Goal: Communication & Community: Answer question/provide support

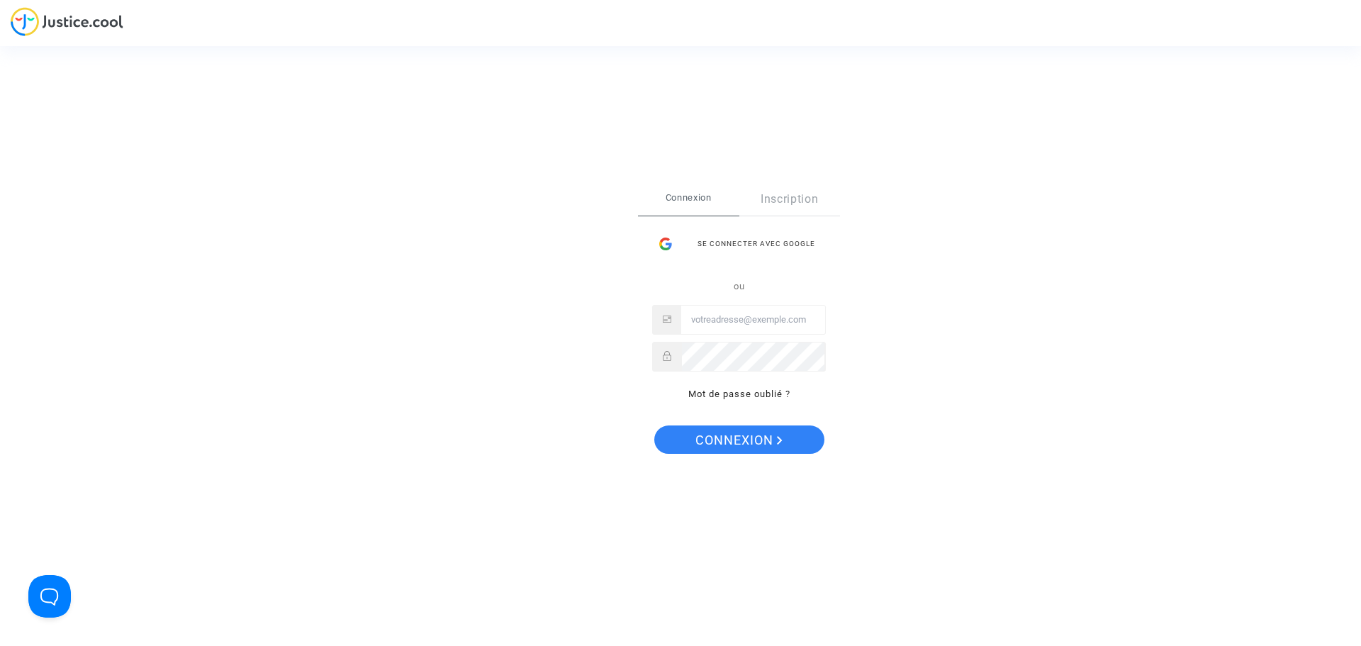
click at [706, 318] on input "Email" at bounding box center [753, 319] width 144 height 28
type input "mh.pierre@orange.fr"
click at [720, 438] on span "Connexion" at bounding box center [738, 440] width 87 height 30
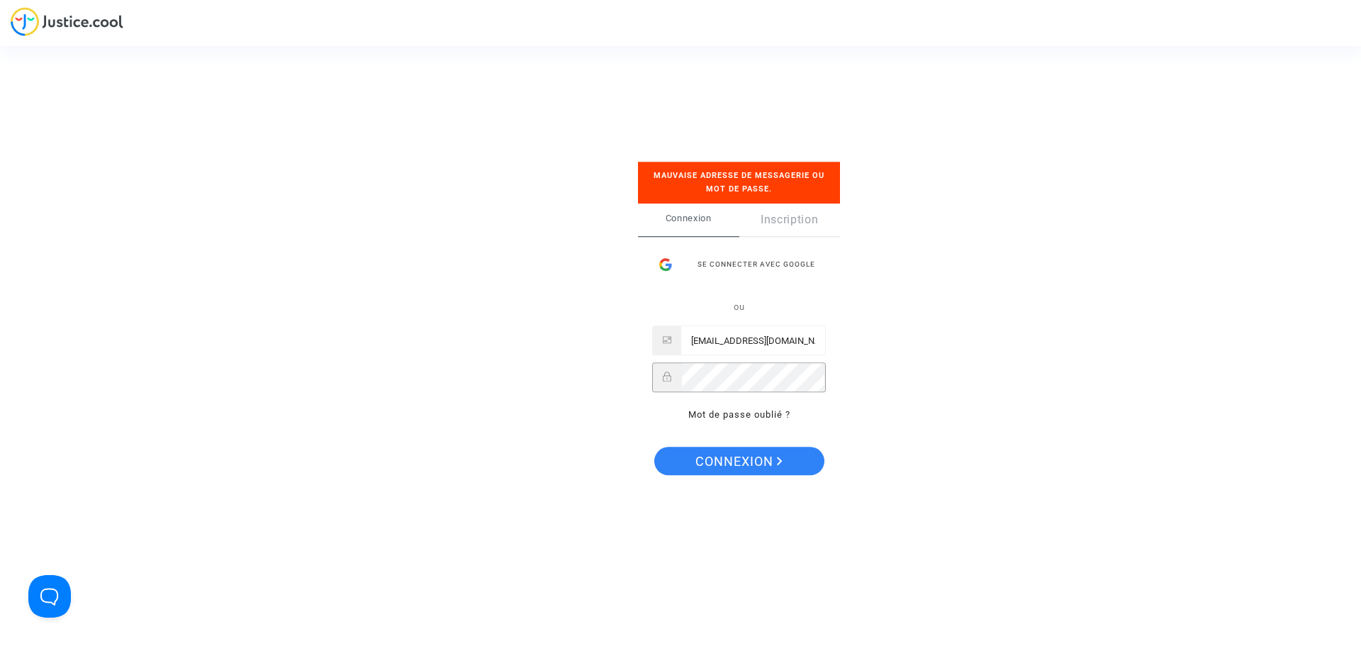
click at [649, 361] on div "Connexion Inscription Se connecter avec Google ou mh.pierre@orange.fr Mot de pa…" at bounding box center [739, 320] width 202 height 234
click at [709, 462] on span "Connexion" at bounding box center [738, 462] width 87 height 30
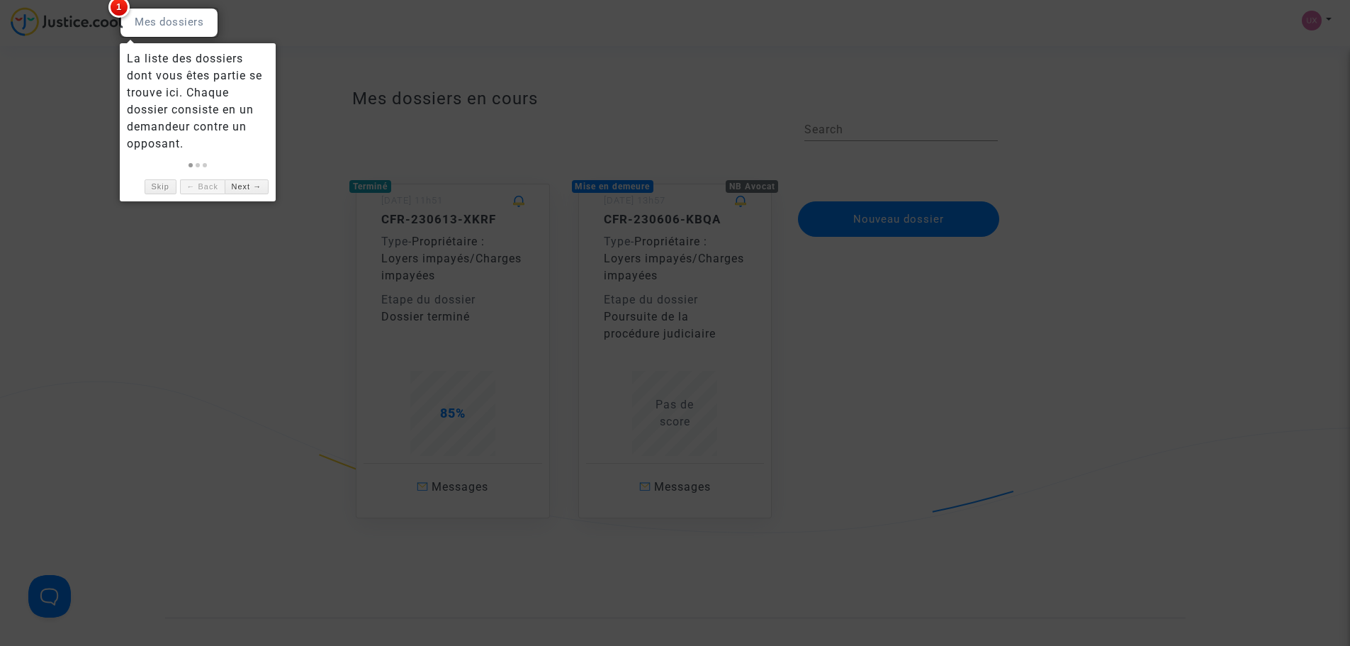
click at [648, 119] on div at bounding box center [675, 323] width 1350 height 646
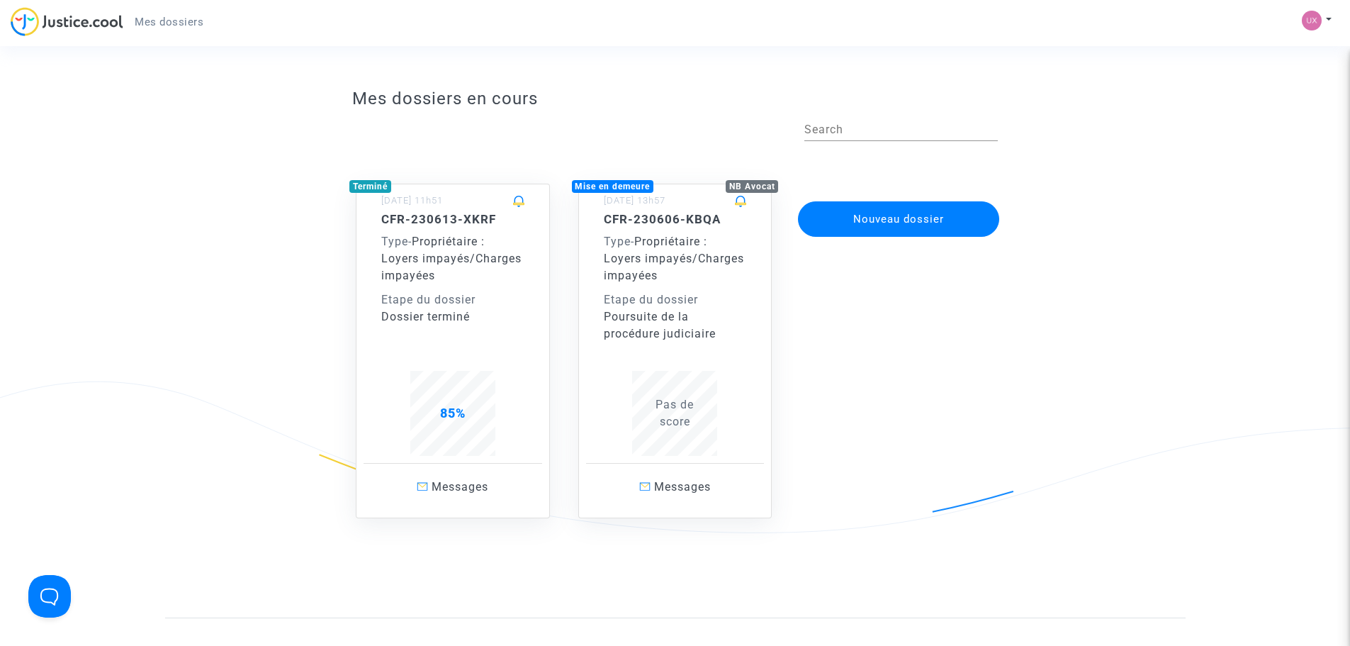
click at [681, 294] on div "Etape du dossier" at bounding box center [675, 299] width 143 height 17
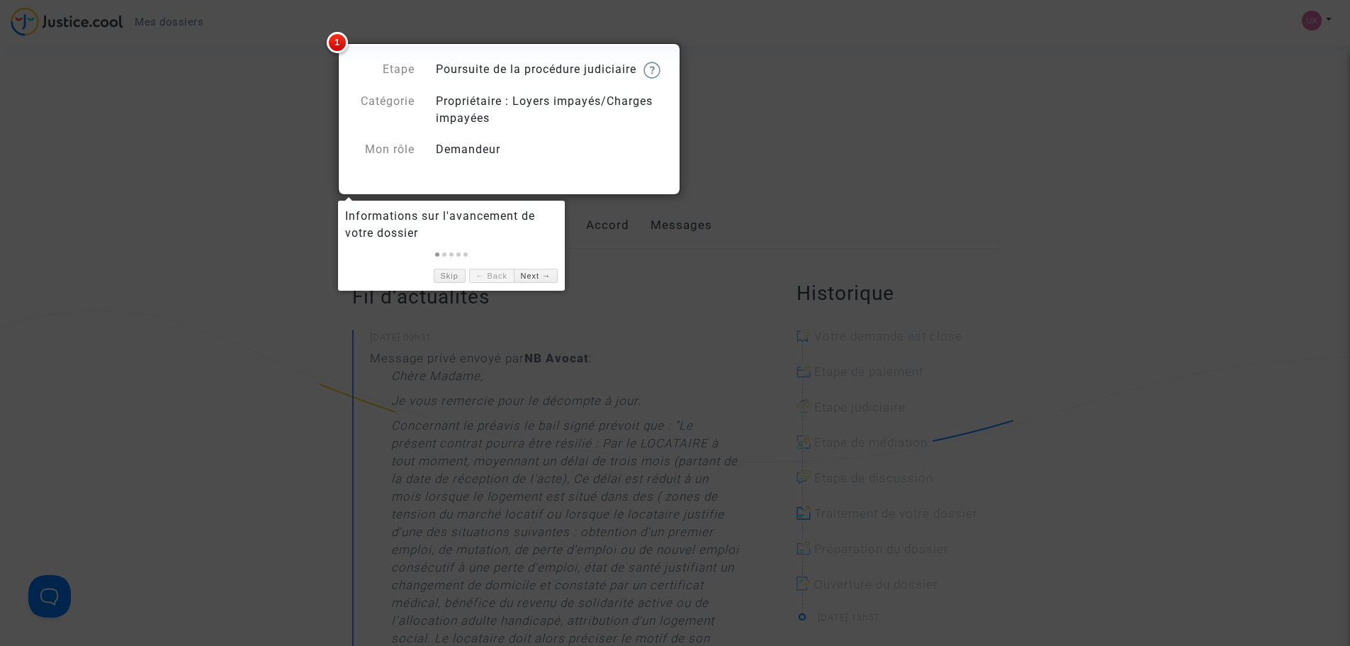
drag, startPoint x: 677, startPoint y: 300, endPoint x: 626, endPoint y: 313, distance: 52.8
click at [677, 302] on div at bounding box center [675, 323] width 1350 height 646
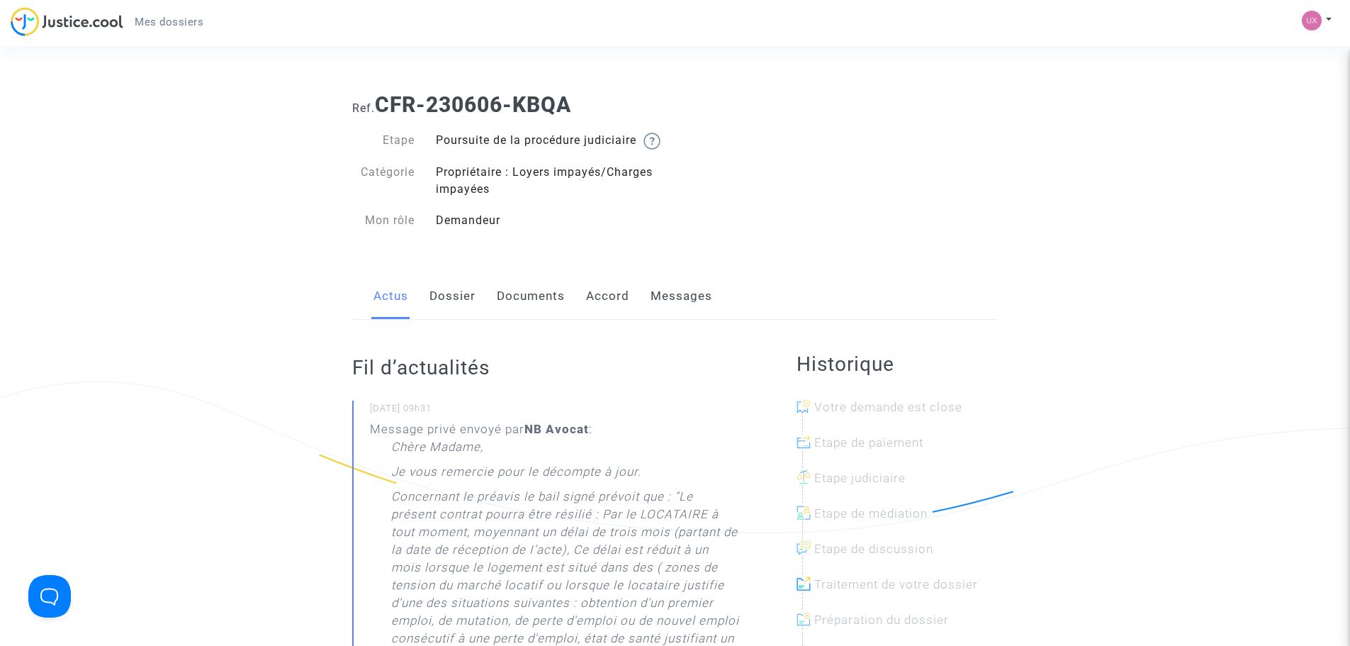
click at [537, 308] on link "Documents" at bounding box center [531, 296] width 68 height 47
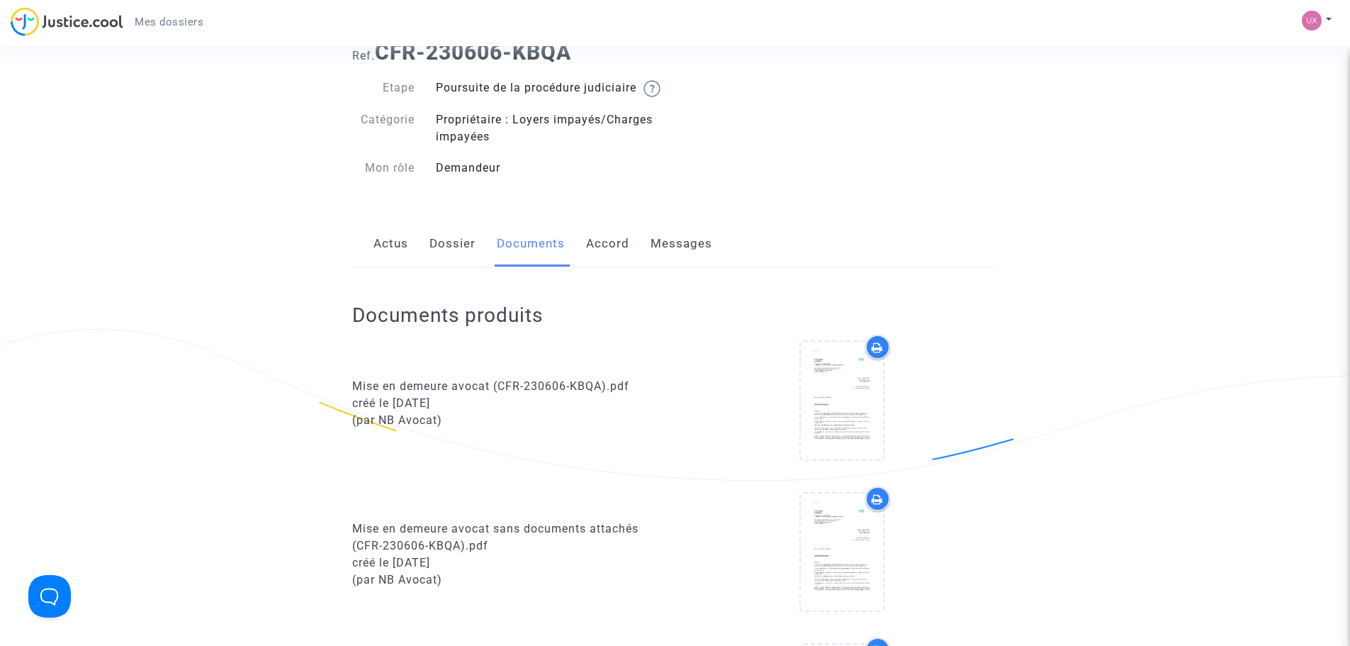
scroll to position [283, 0]
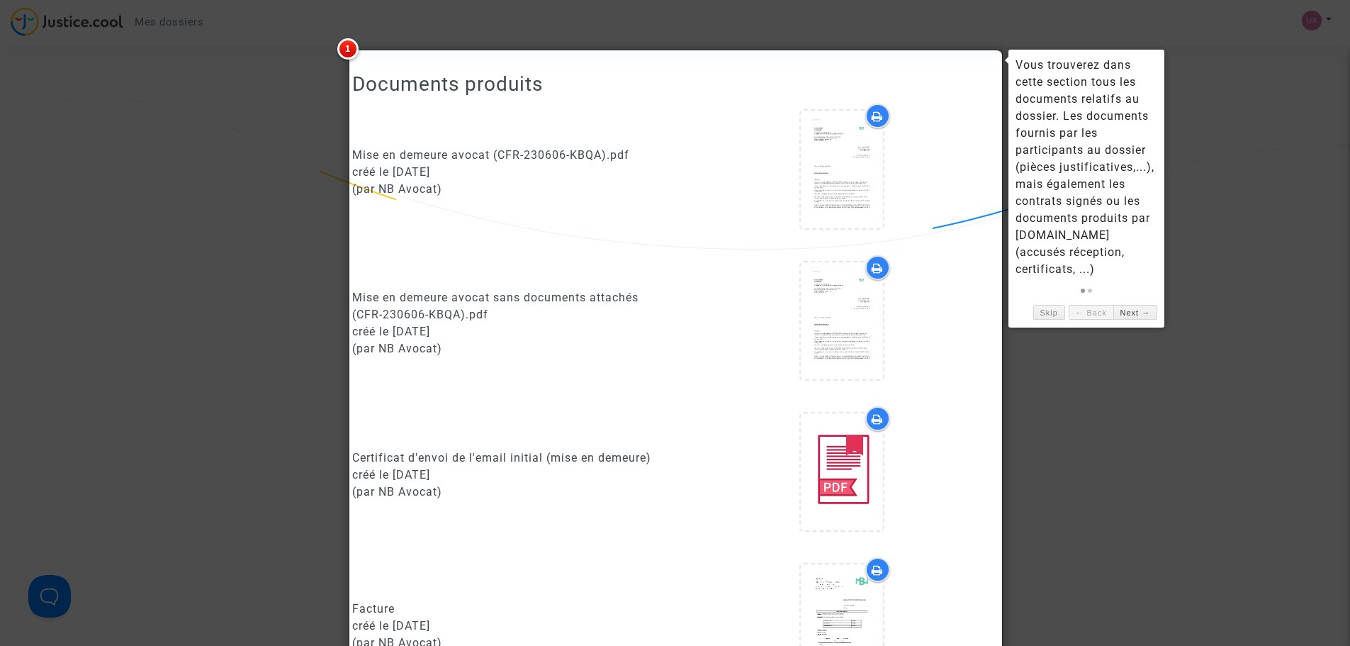
click at [1281, 522] on div at bounding box center [675, 323] width 1350 height 646
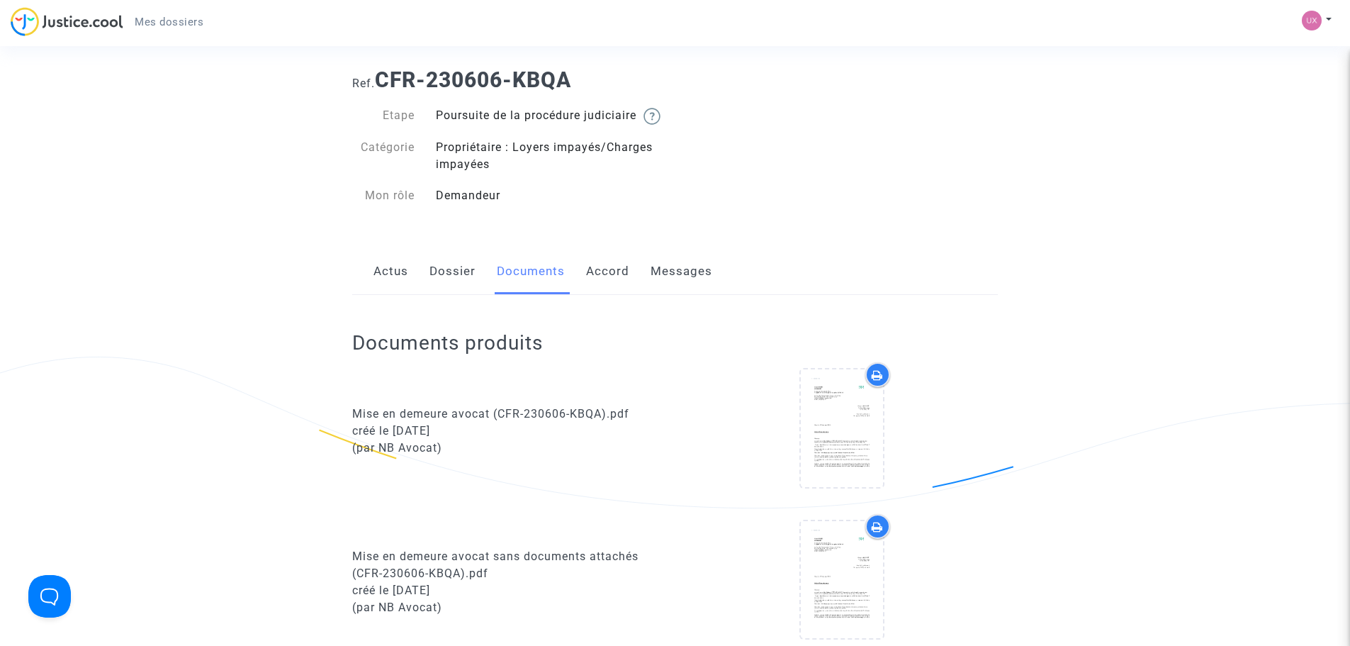
scroll to position [0, 0]
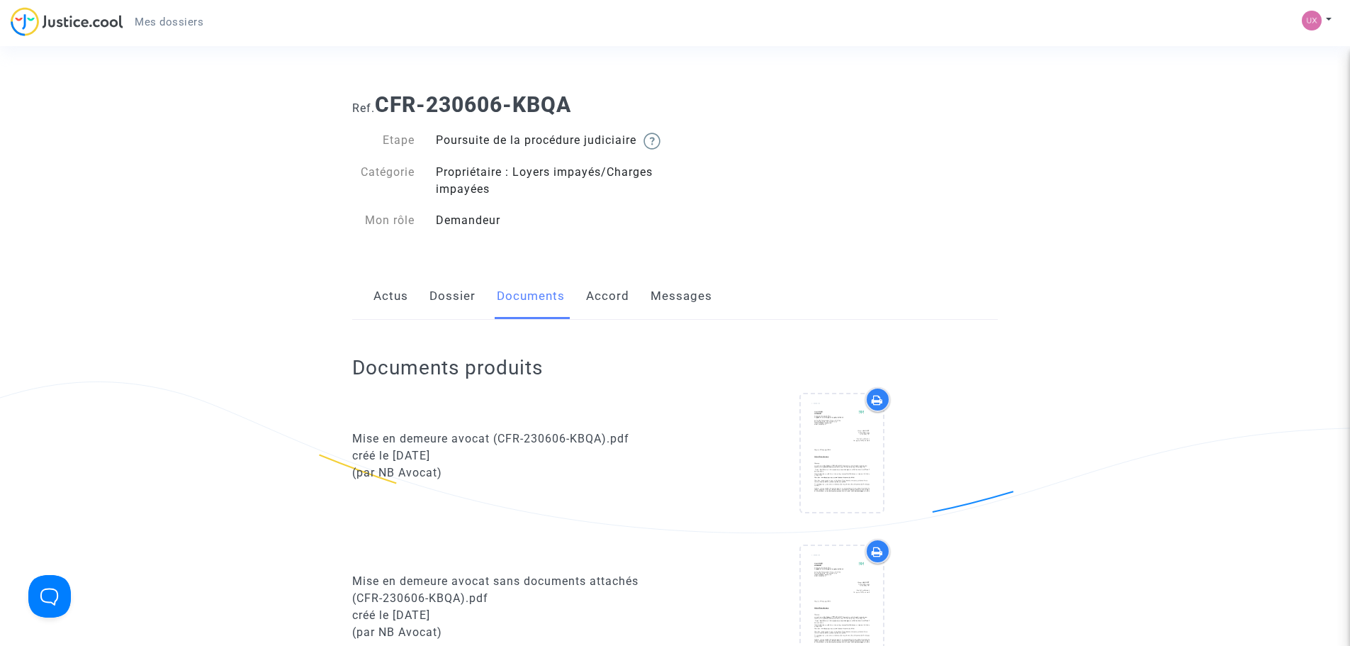
click at [664, 314] on link "Messages" at bounding box center [682, 296] width 62 height 47
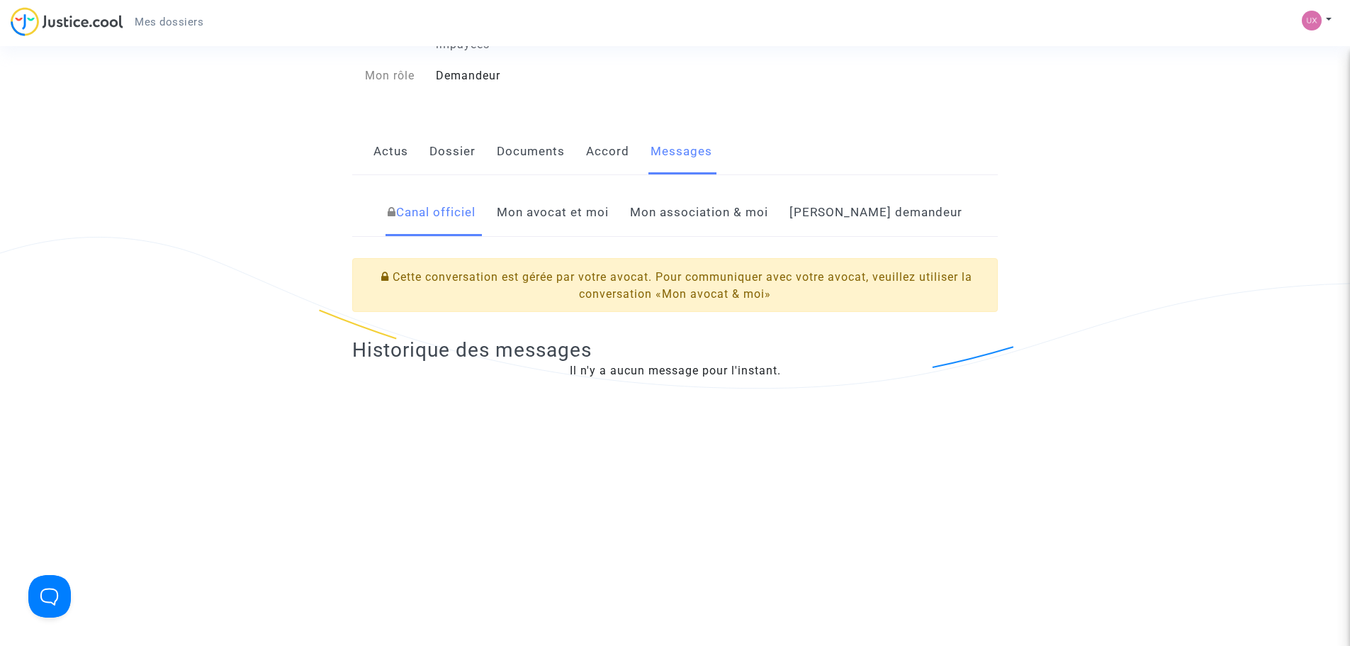
scroll to position [213, 0]
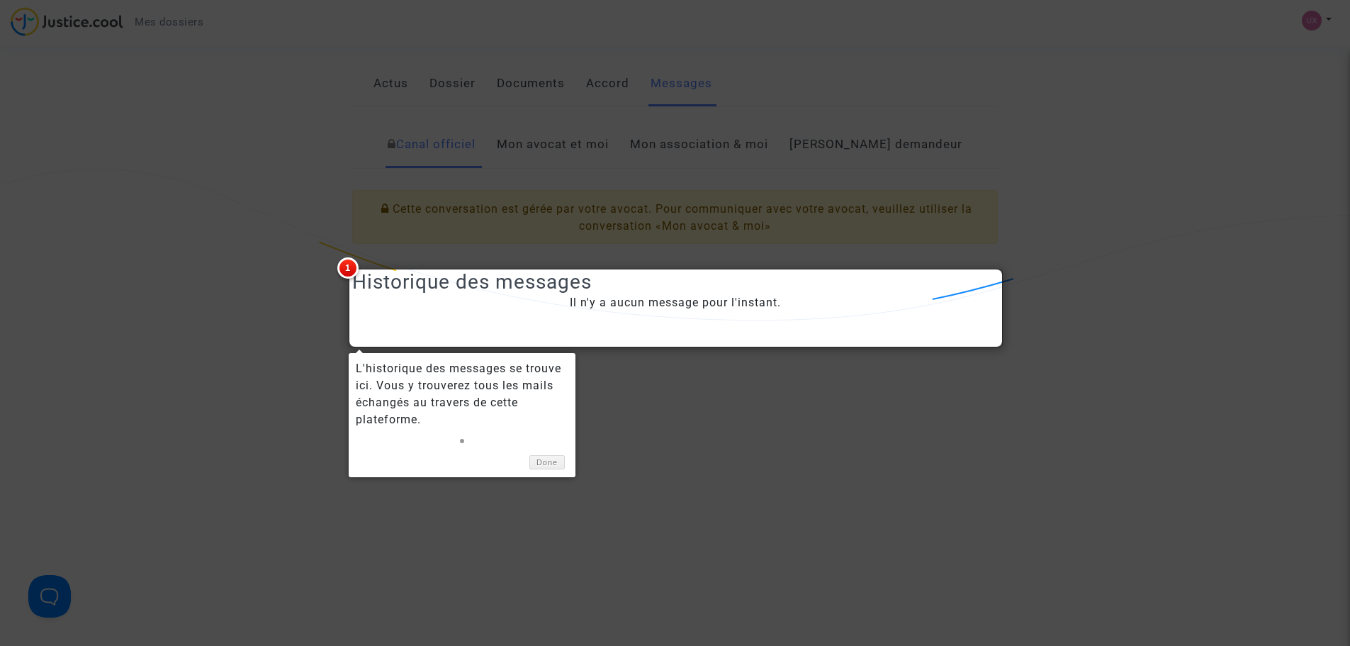
click at [646, 386] on div at bounding box center [675, 323] width 1350 height 646
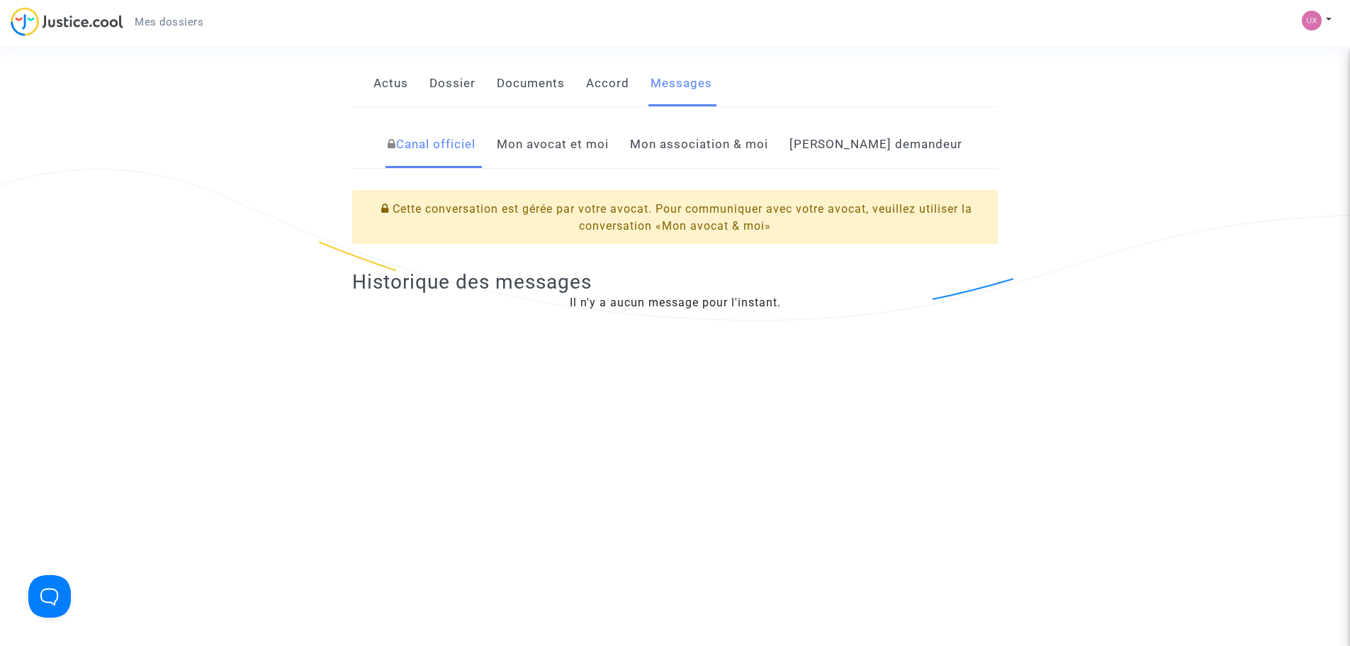
click at [578, 153] on link "Mon avocat et moi" at bounding box center [553, 144] width 112 height 47
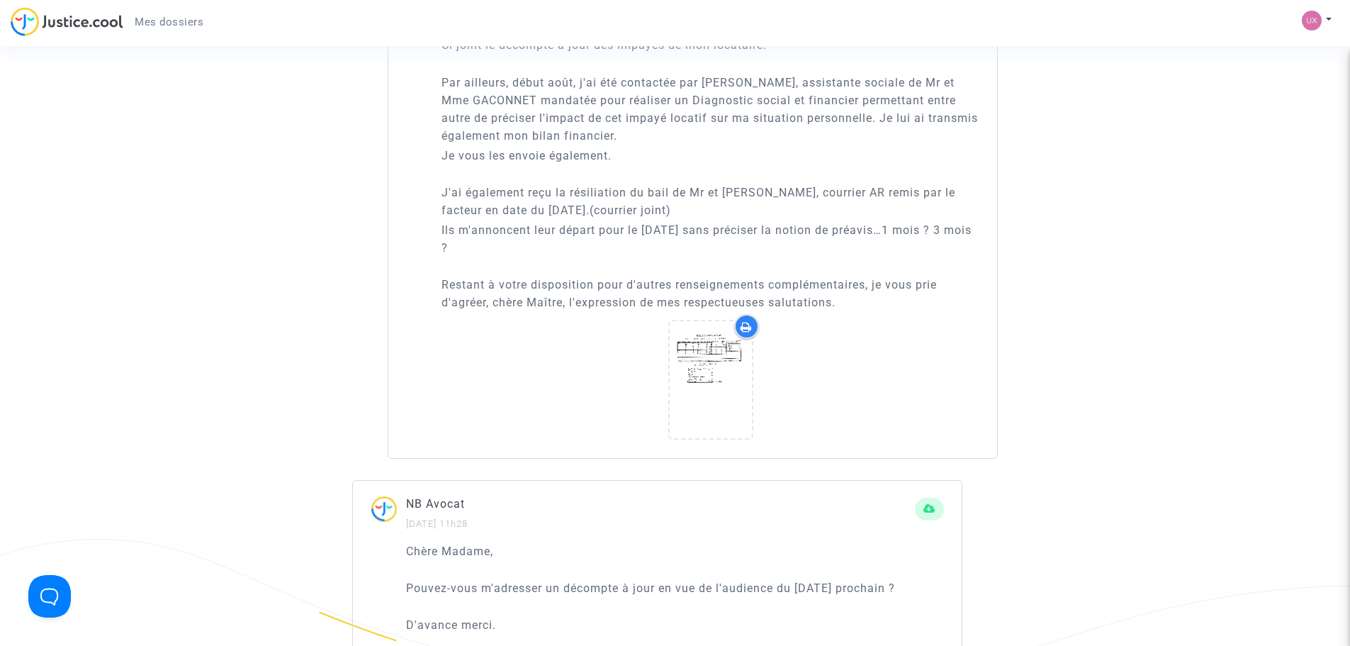
scroll to position [1347, 0]
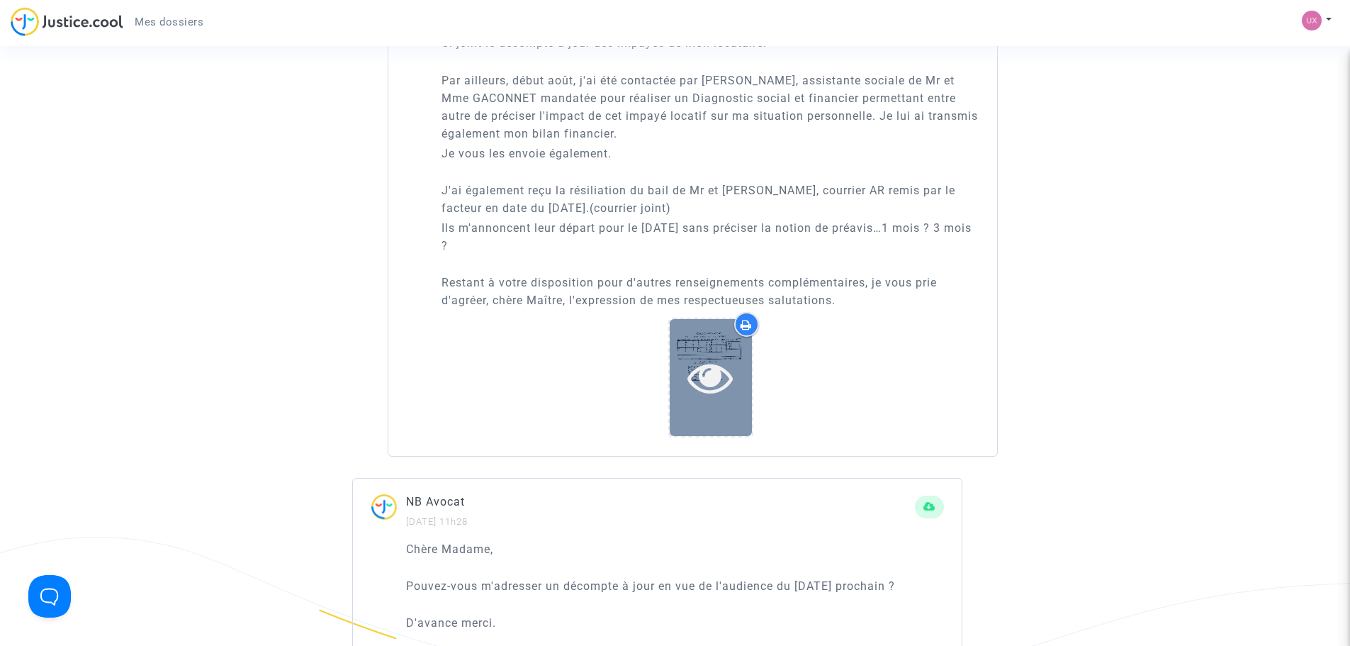
click at [689, 377] on div at bounding box center [711, 377] width 82 height 117
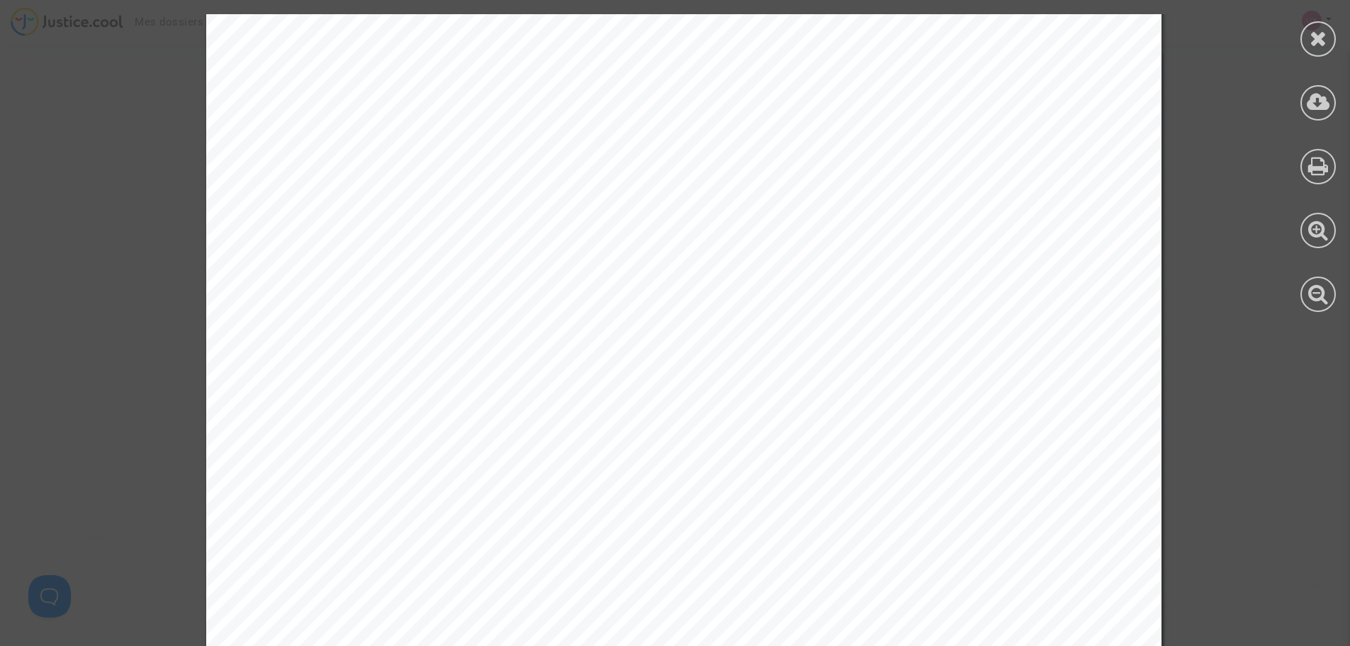
scroll to position [0, 0]
click at [1315, 40] on icon at bounding box center [1319, 38] width 18 height 21
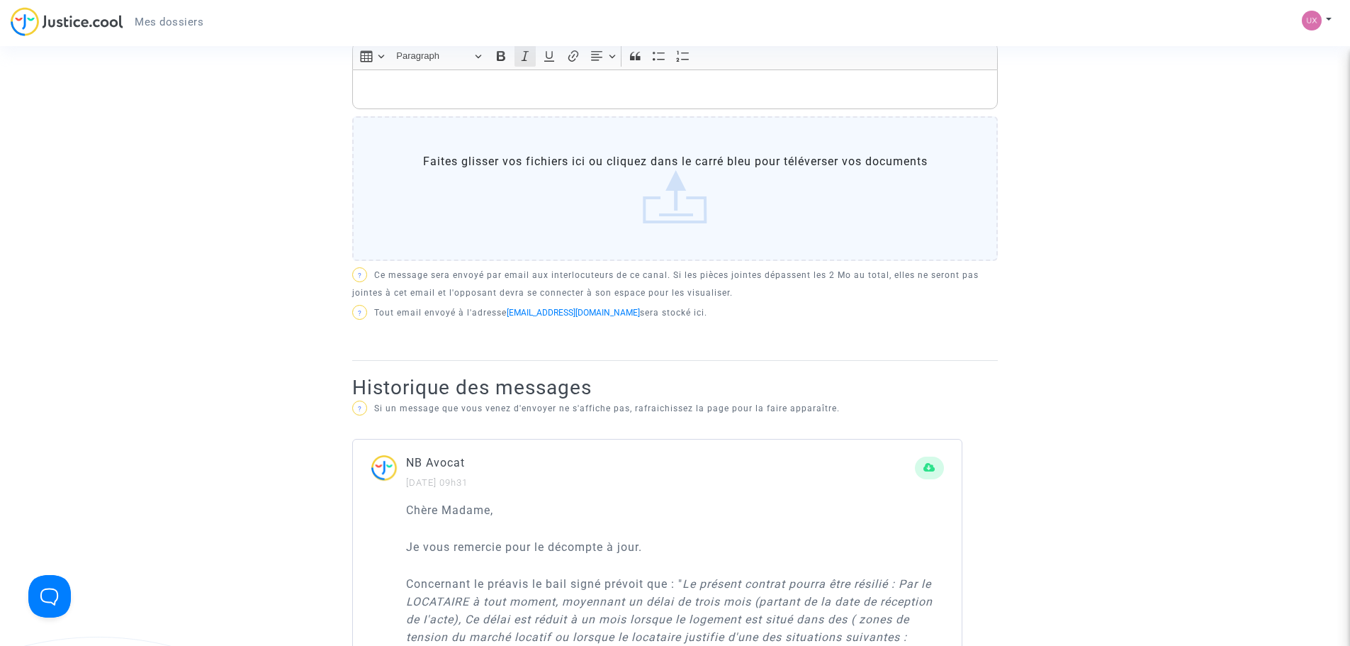
scroll to position [425, 0]
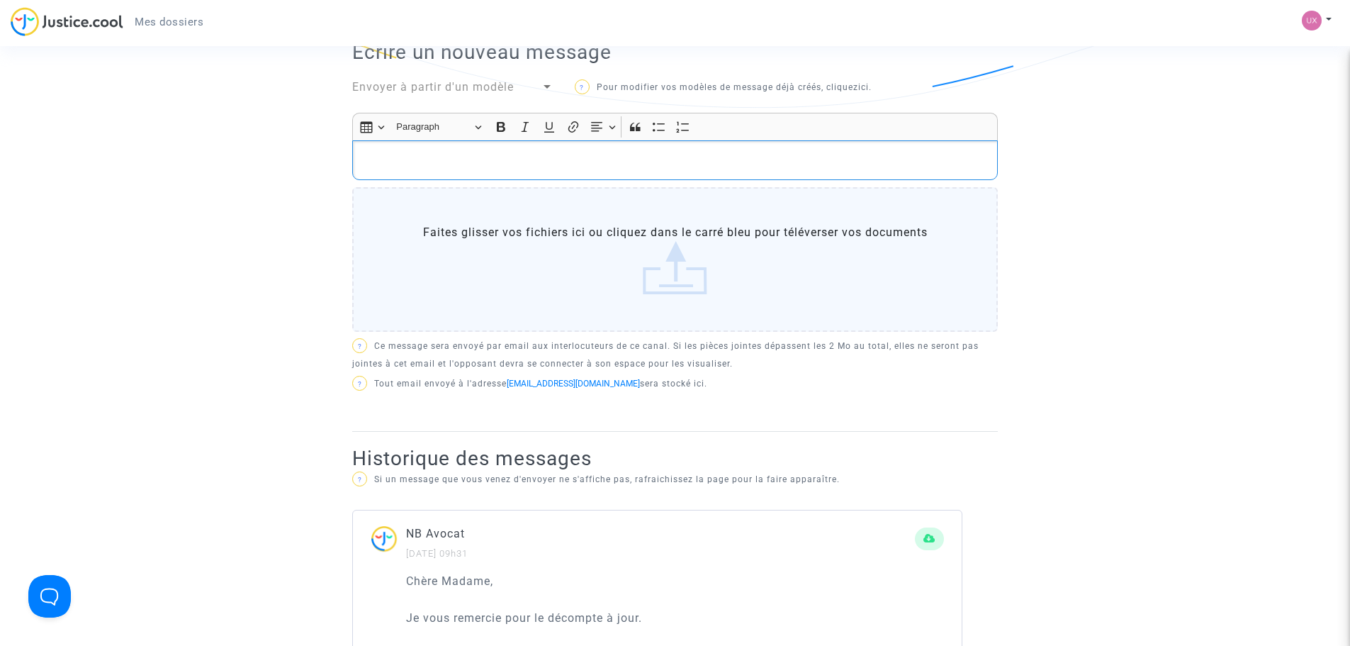
click at [391, 169] on p "Rich Text Editor, main" at bounding box center [675, 161] width 631 height 18
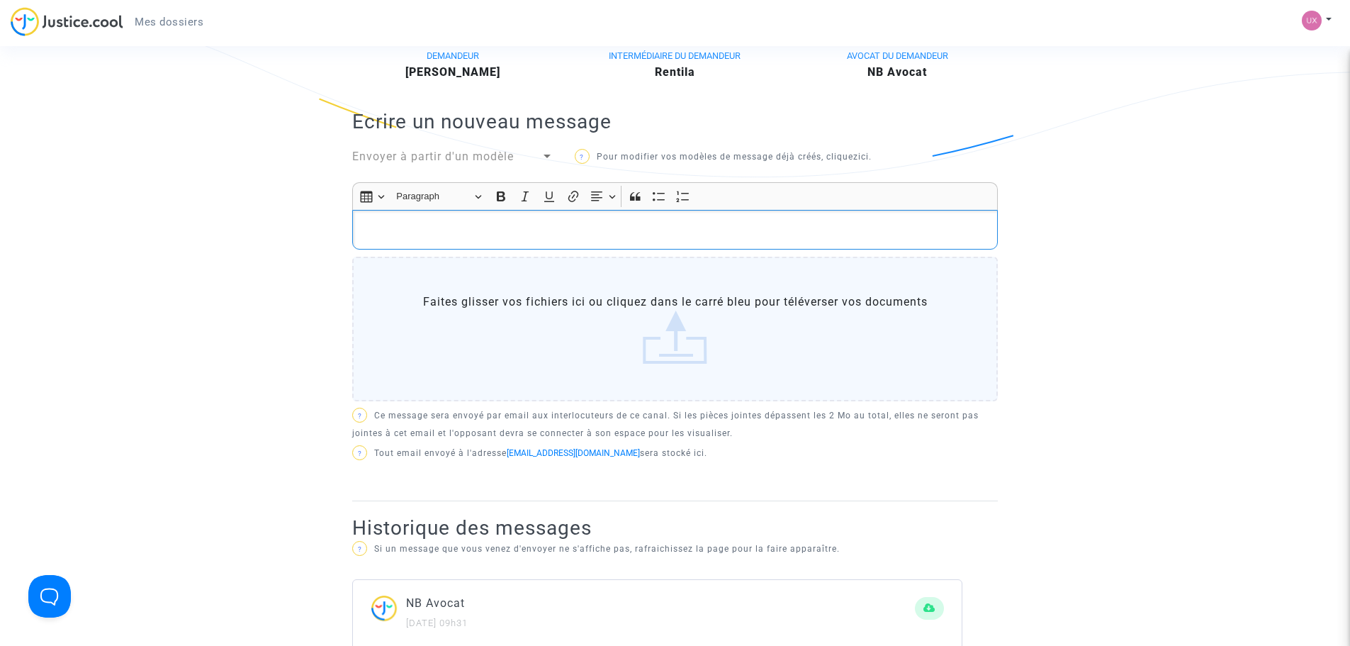
scroll to position [354, 0]
click at [432, 167] on div "Envoyer à partir d'un modèle" at bounding box center [446, 158] width 189 height 17
click at [218, 157] on div at bounding box center [675, 323] width 1350 height 646
click at [432, 164] on span "Envoyer à partir d'un modèle" at bounding box center [433, 157] width 162 height 13
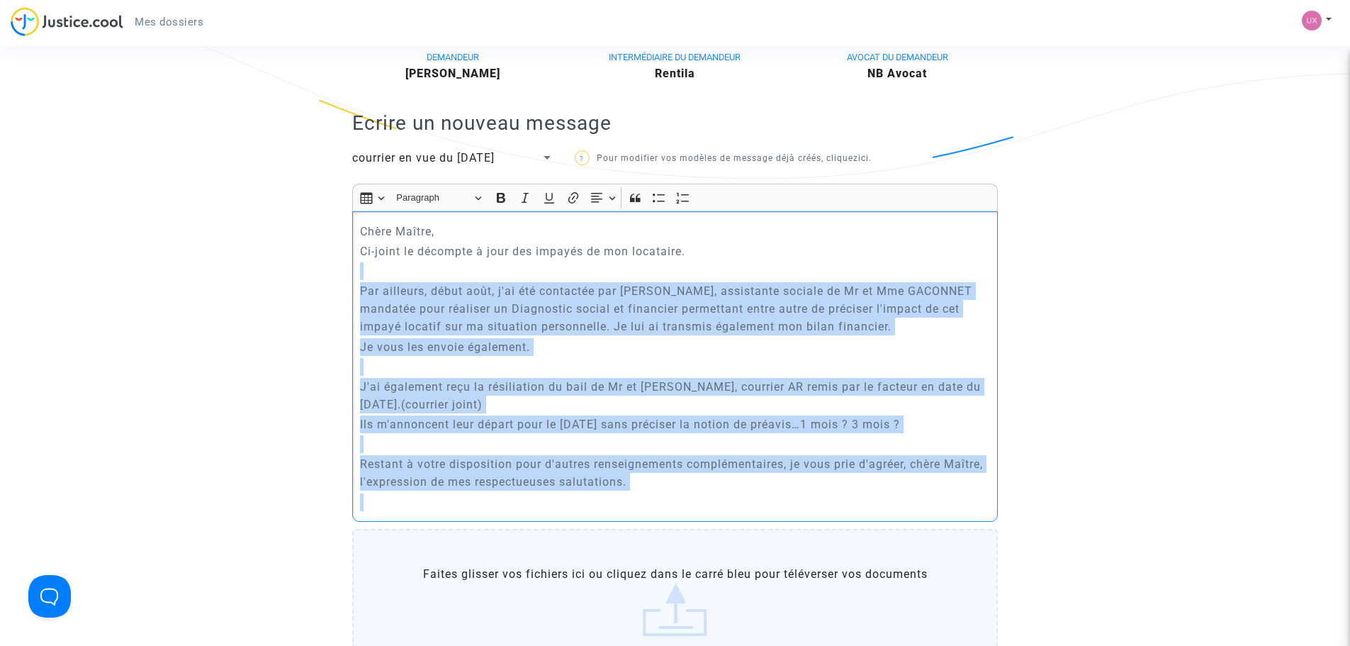
drag, startPoint x: 363, startPoint y: 319, endPoint x: 590, endPoint y: 544, distance: 319.7
click at [590, 522] on div "Chère Maître, Ci-joint le décompte à jour des impayés de mon locataire. Par ail…" at bounding box center [675, 366] width 646 height 310
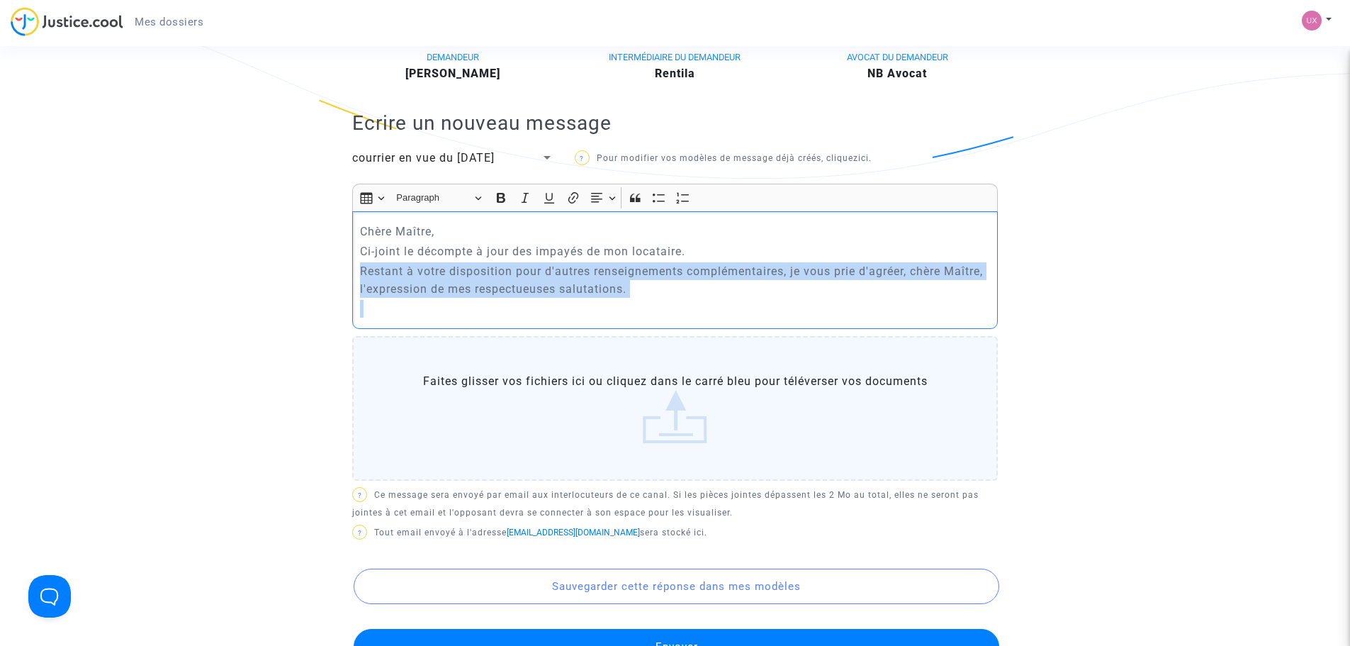
drag, startPoint x: 360, startPoint y: 305, endPoint x: 435, endPoint y: 342, distance: 83.4
click at [437, 328] on div "Chère Maître, Ci-joint le décompte à jour des impayés de mon locataire. Restant…" at bounding box center [675, 269] width 646 height 117
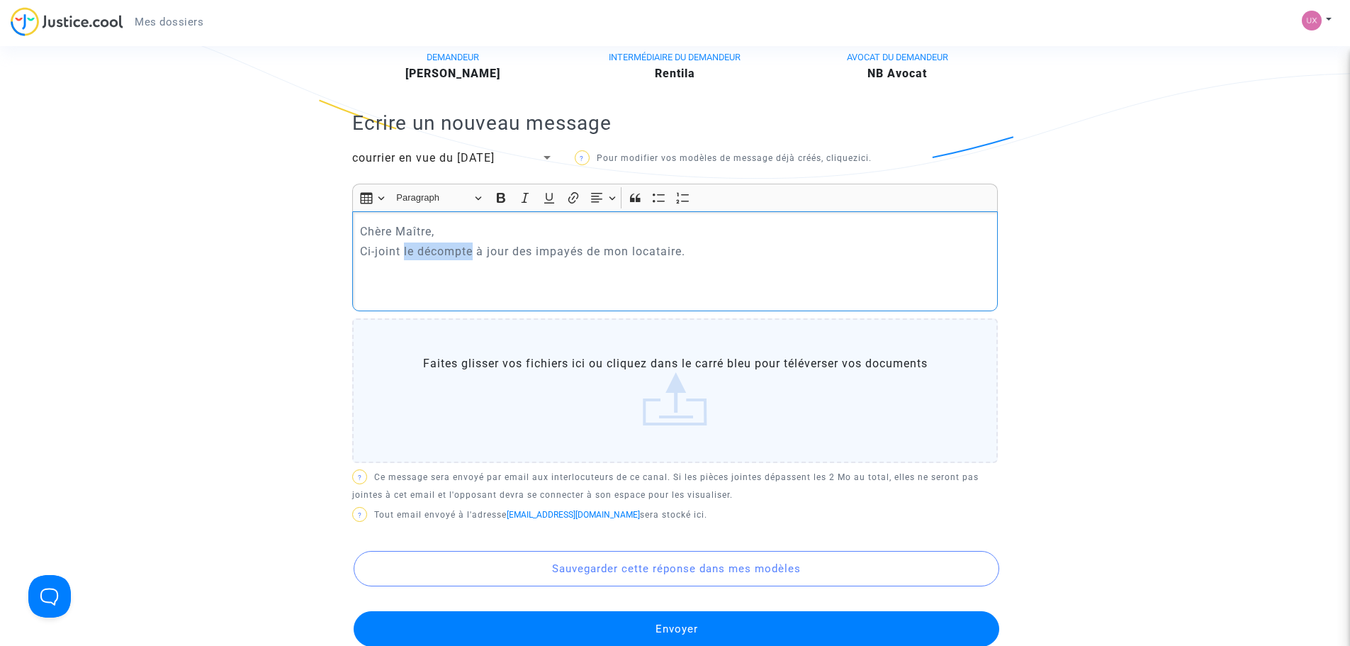
drag, startPoint x: 474, startPoint y: 286, endPoint x: 404, endPoint y: 286, distance: 70.2
click at [404, 260] on p "Ci-joint le décompte à jour des impayés de mon locataire." at bounding box center [675, 251] width 631 height 18
click at [547, 260] on p "Ci-joint mon bilan financier à jour des impayés de mon locataire." at bounding box center [675, 251] width 631 height 18
click at [554, 260] on p "Ci-joint mon bilan financier à jour des impayés de mon locataire." at bounding box center [675, 251] width 631 height 18
click at [758, 260] on p "Ci-joint mon bilan financier à jour, en effet je n'avais pas actualisé les impa…" at bounding box center [675, 251] width 631 height 18
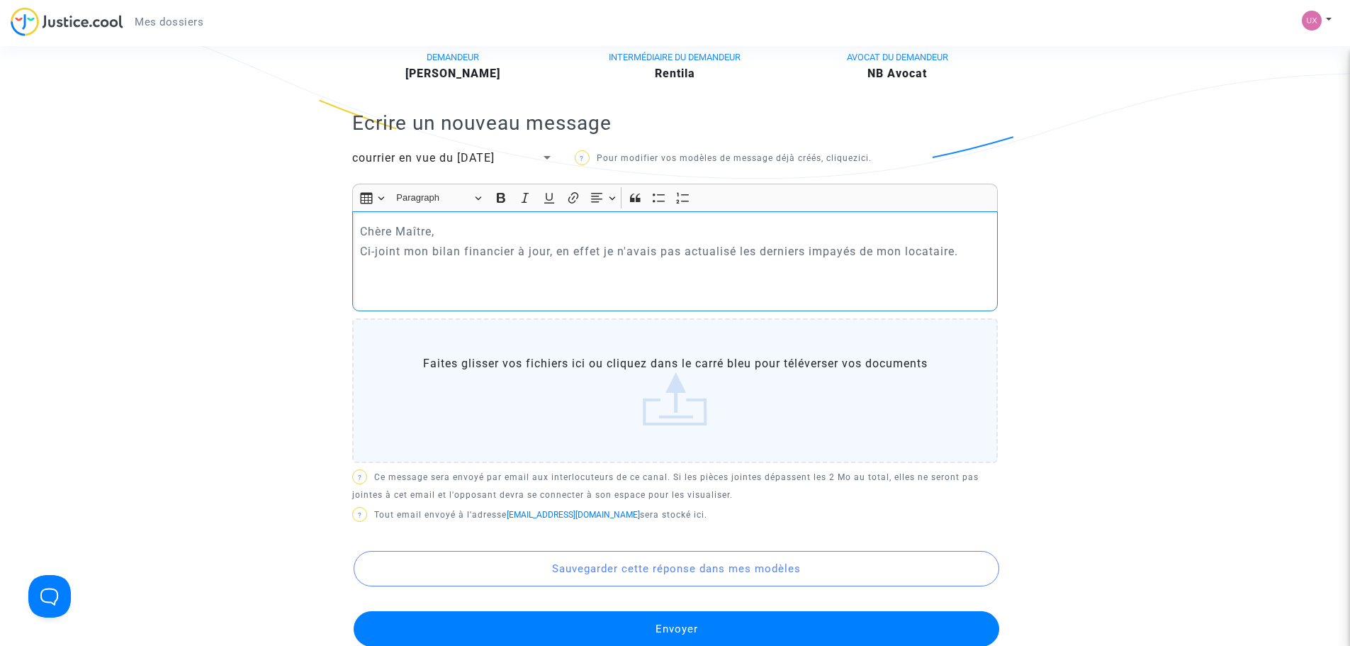
click at [967, 260] on p "Ci-joint mon bilan financier à jour, en effet je n'avais pas actualisé les dern…" at bounding box center [675, 251] width 631 height 18
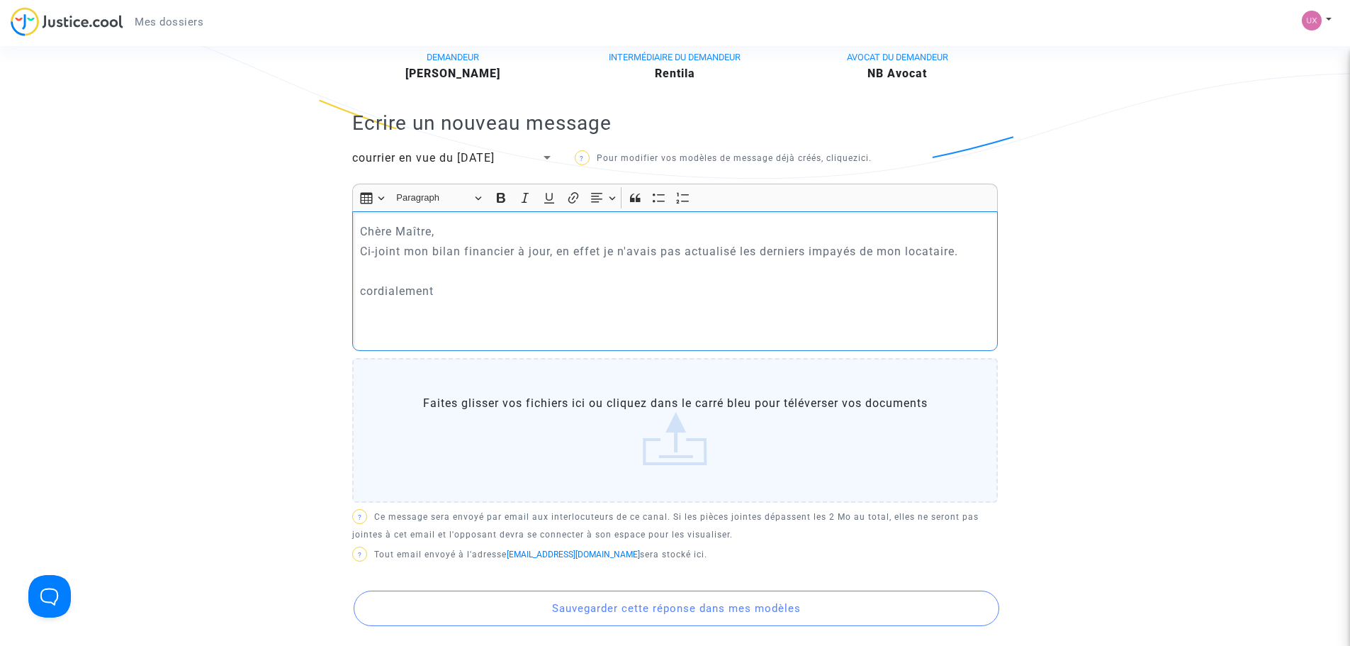
click at [366, 300] on p "cordialement" at bounding box center [675, 291] width 631 height 18
click at [653, 466] on label "Faites glisser vos fichiers ici ou cliquez dans le carré bleu pour téléverser v…" at bounding box center [675, 430] width 646 height 145
click at [0, 0] on input "Faites glisser vos fichiers ici ou cliquez dans le carré bleu pour téléverser v…" at bounding box center [0, 0] width 0 height 0
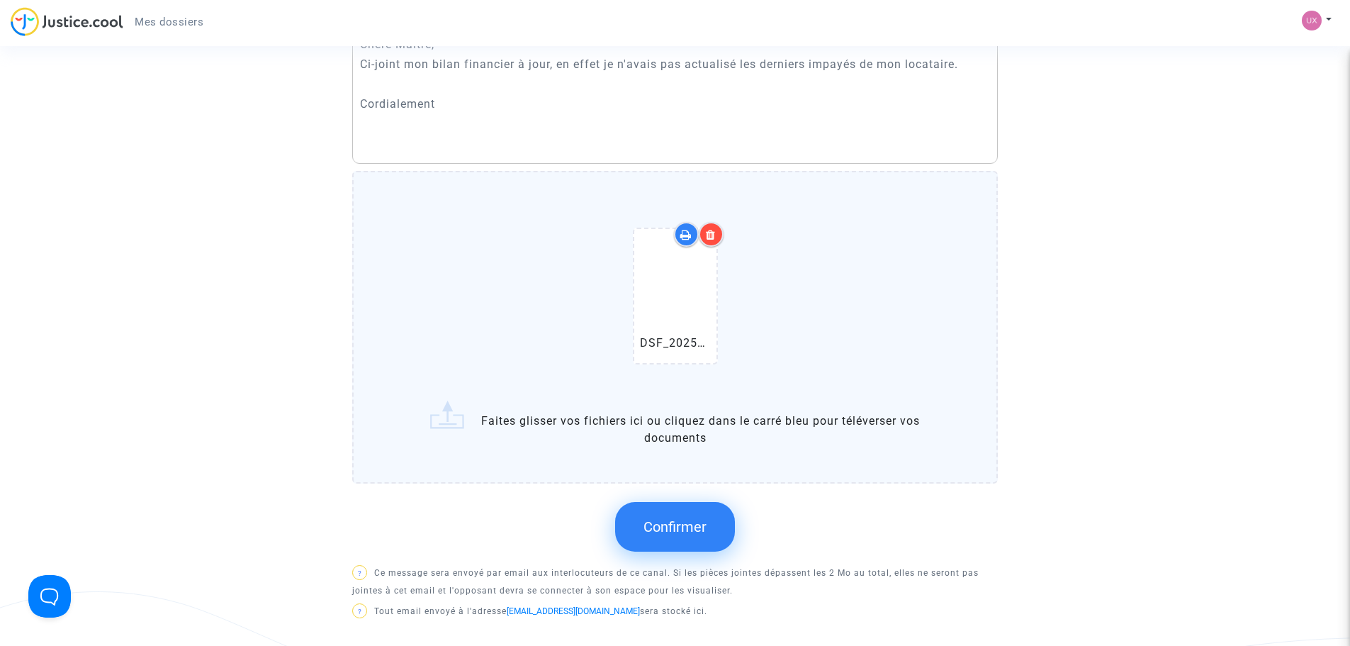
scroll to position [567, 0]
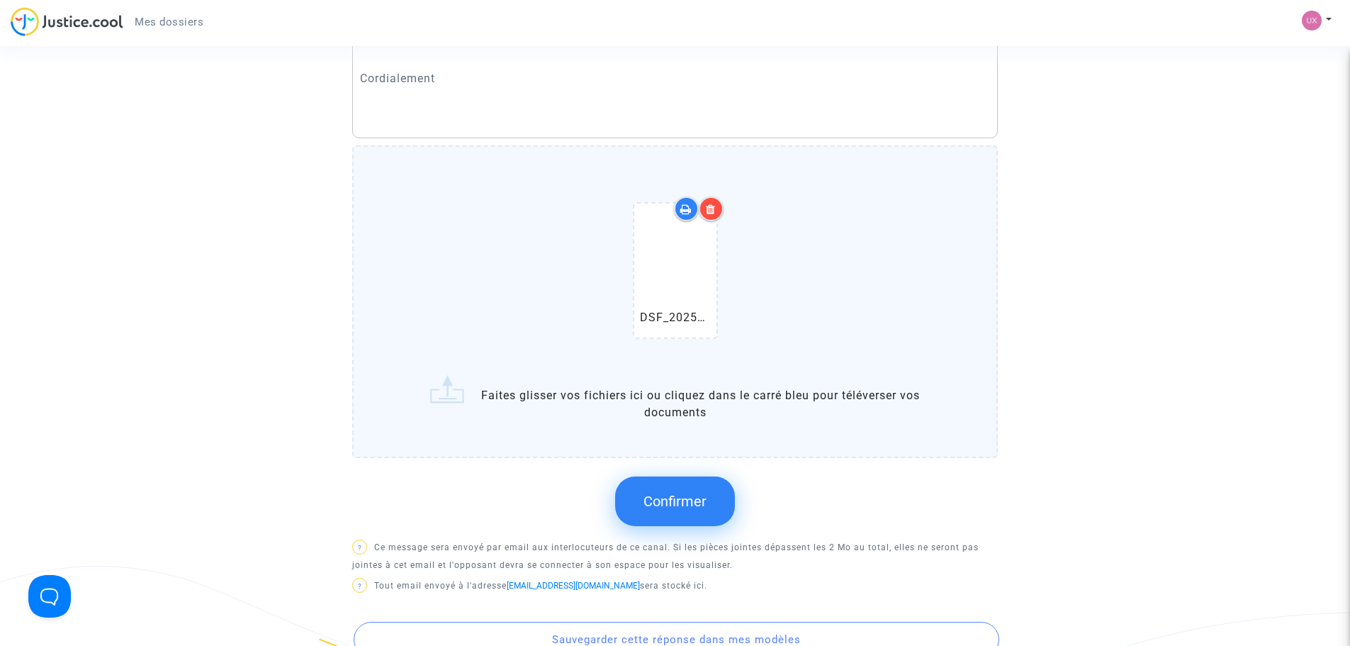
click at [659, 510] on span "Confirmer" at bounding box center [675, 501] width 63 height 17
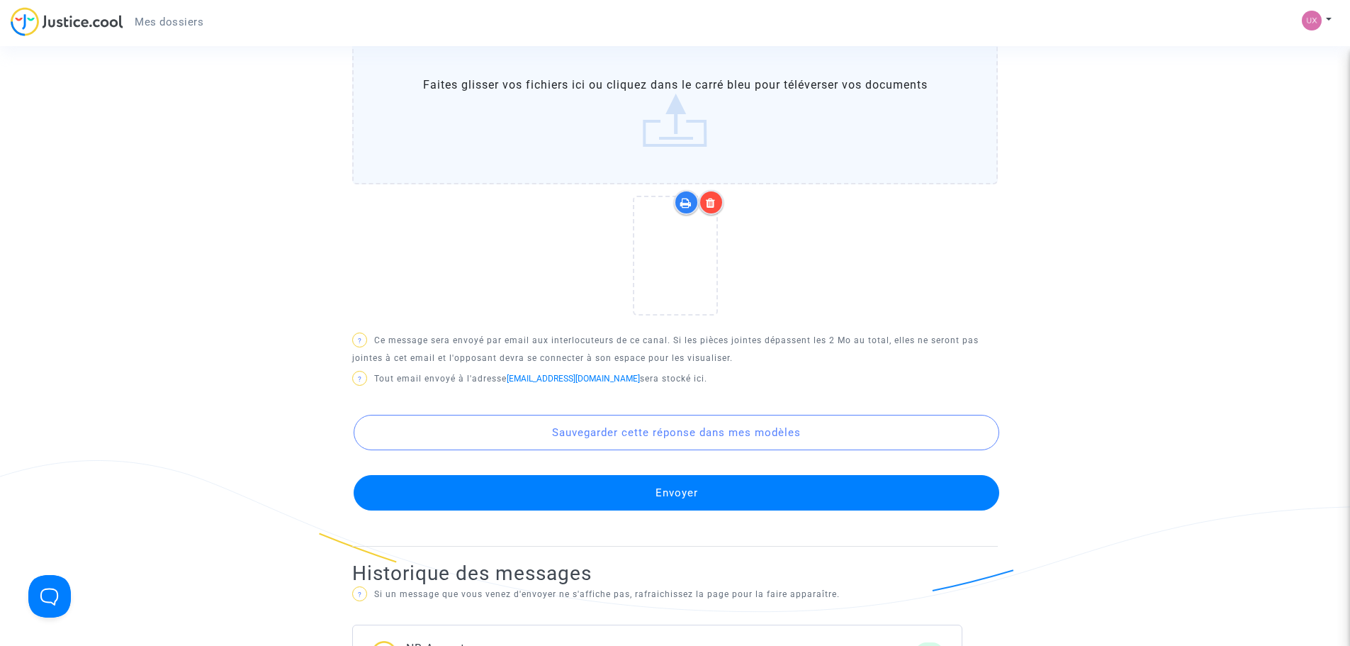
scroll to position [638, 0]
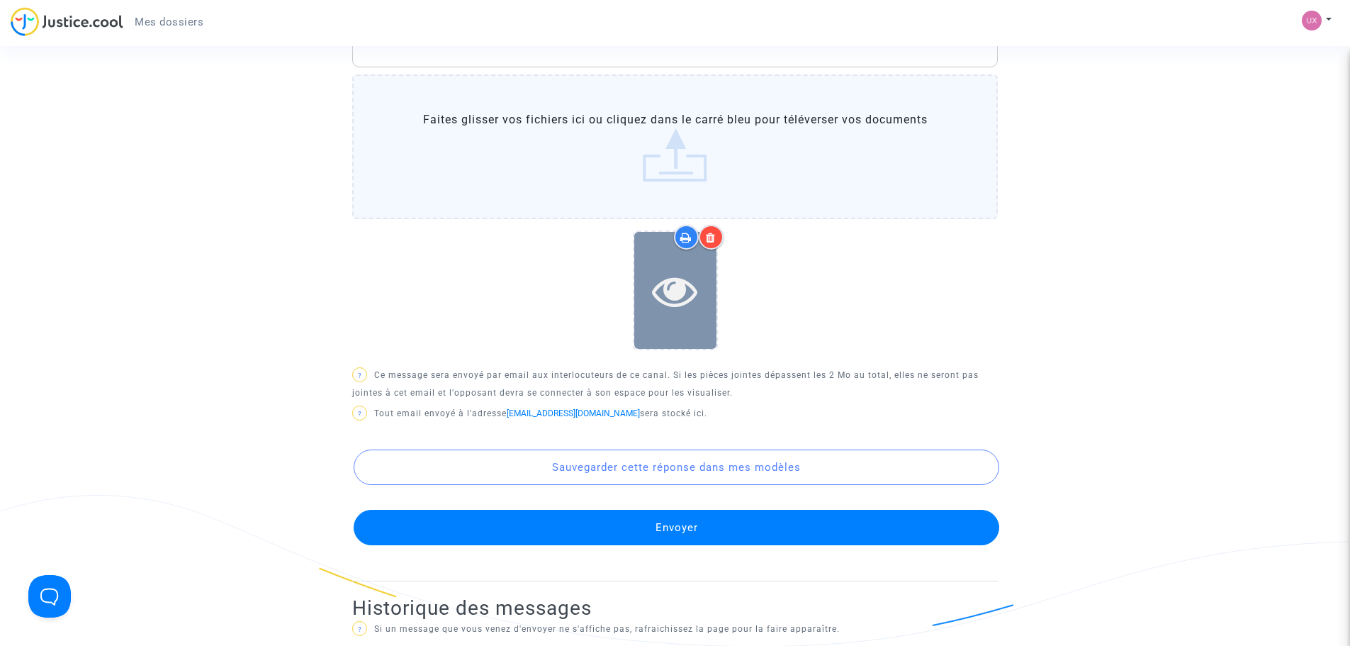
click at [678, 313] on icon at bounding box center [675, 290] width 46 height 45
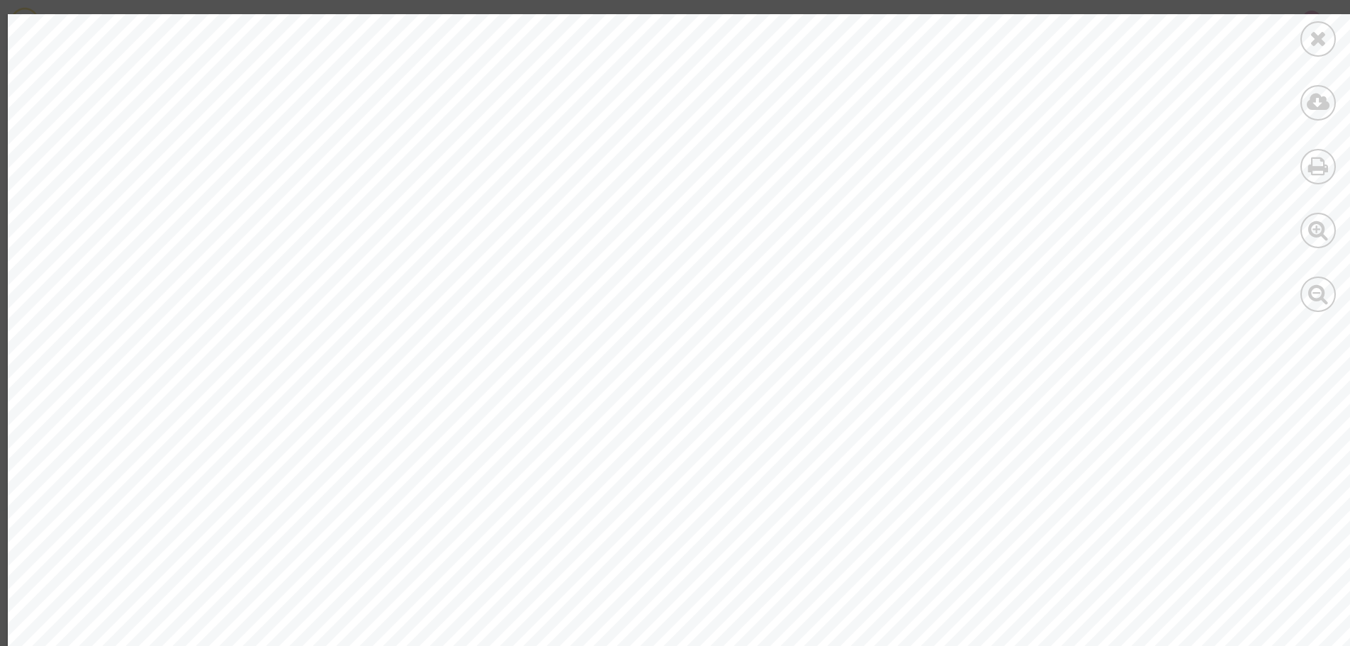
scroll to position [0, 0]
drag, startPoint x: 1308, startPoint y: 32, endPoint x: 1159, endPoint y: 111, distance: 168.3
click at [1308, 33] on div at bounding box center [1318, 38] width 35 height 35
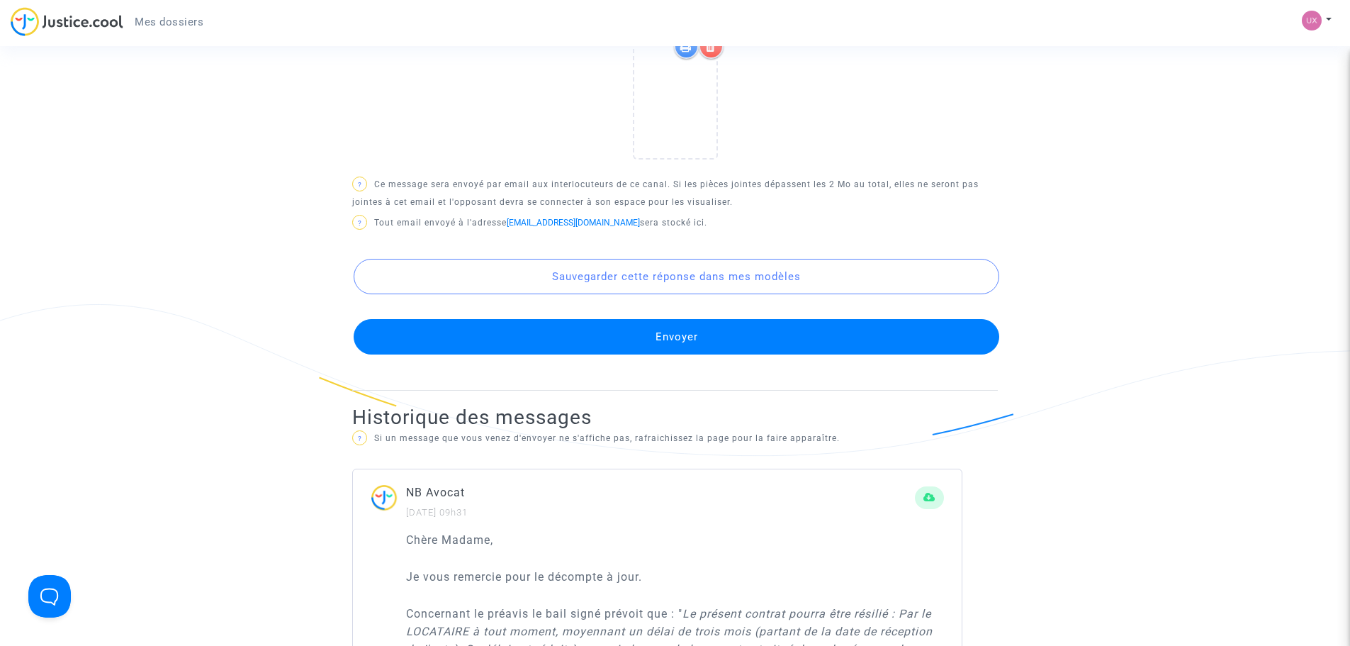
scroll to position [850, 0]
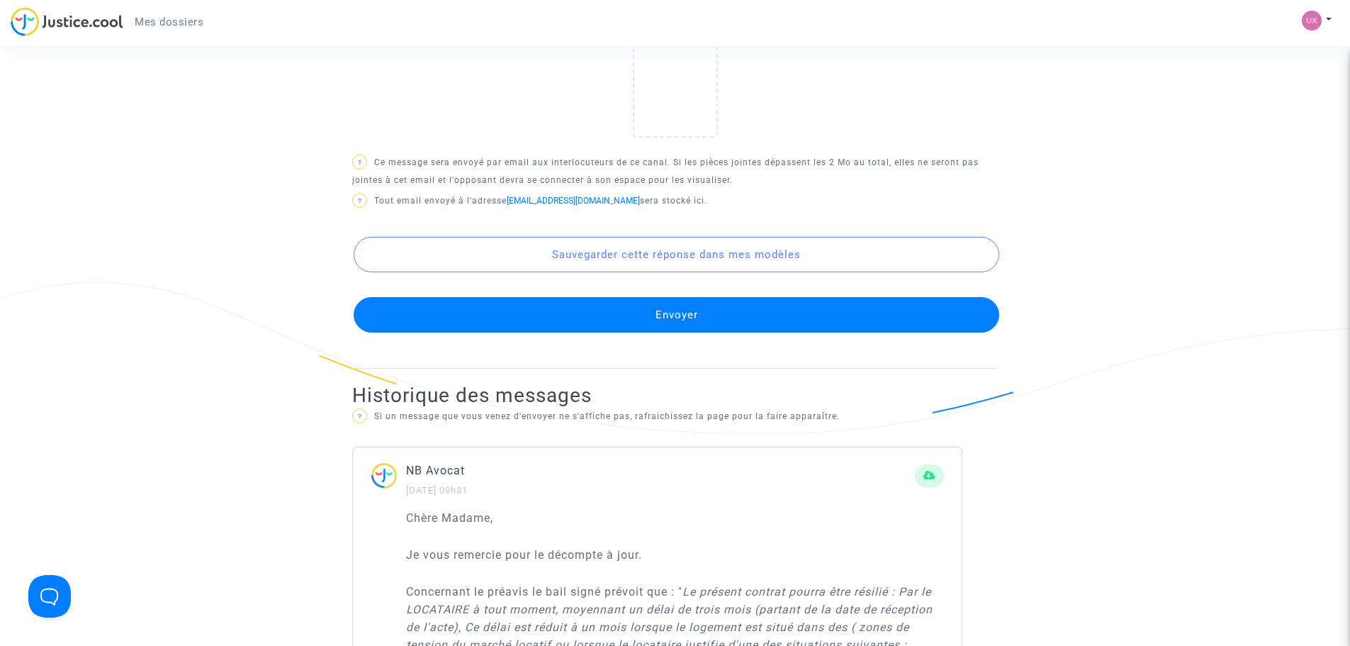
click at [616, 332] on button "Envoyer" at bounding box center [677, 314] width 646 height 35
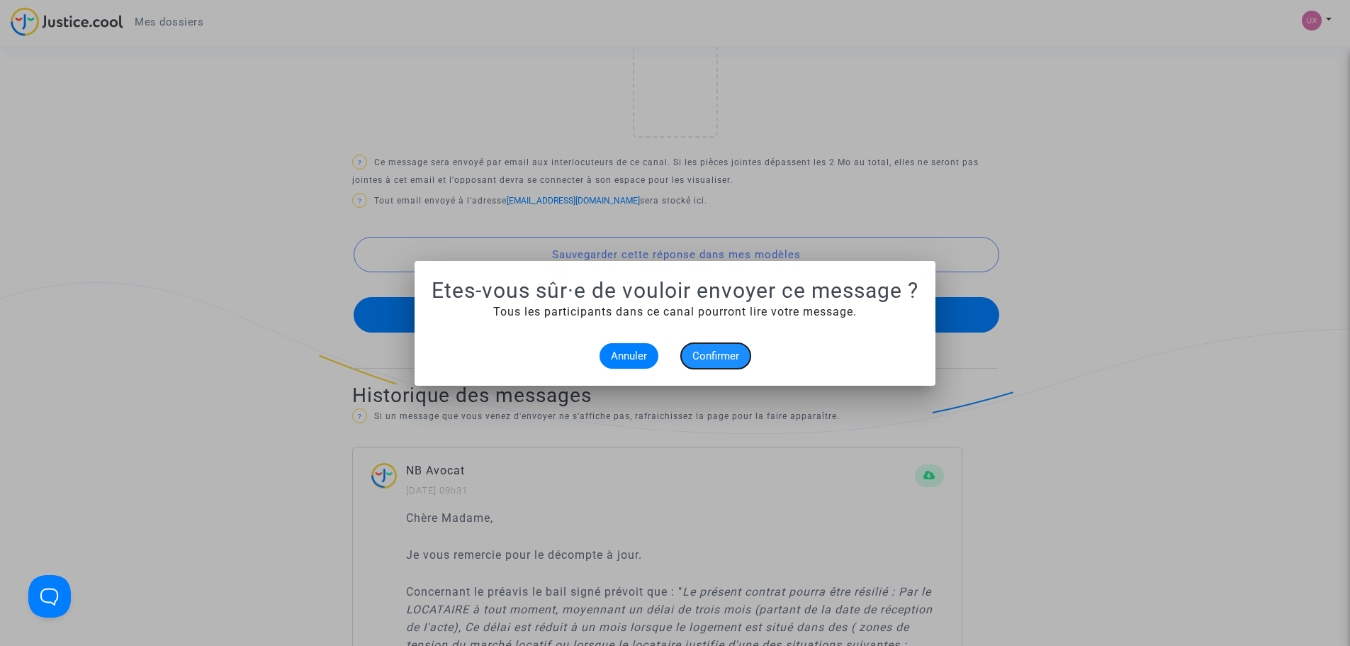
click at [716, 355] on span "Confirmer" at bounding box center [715, 355] width 47 height 13
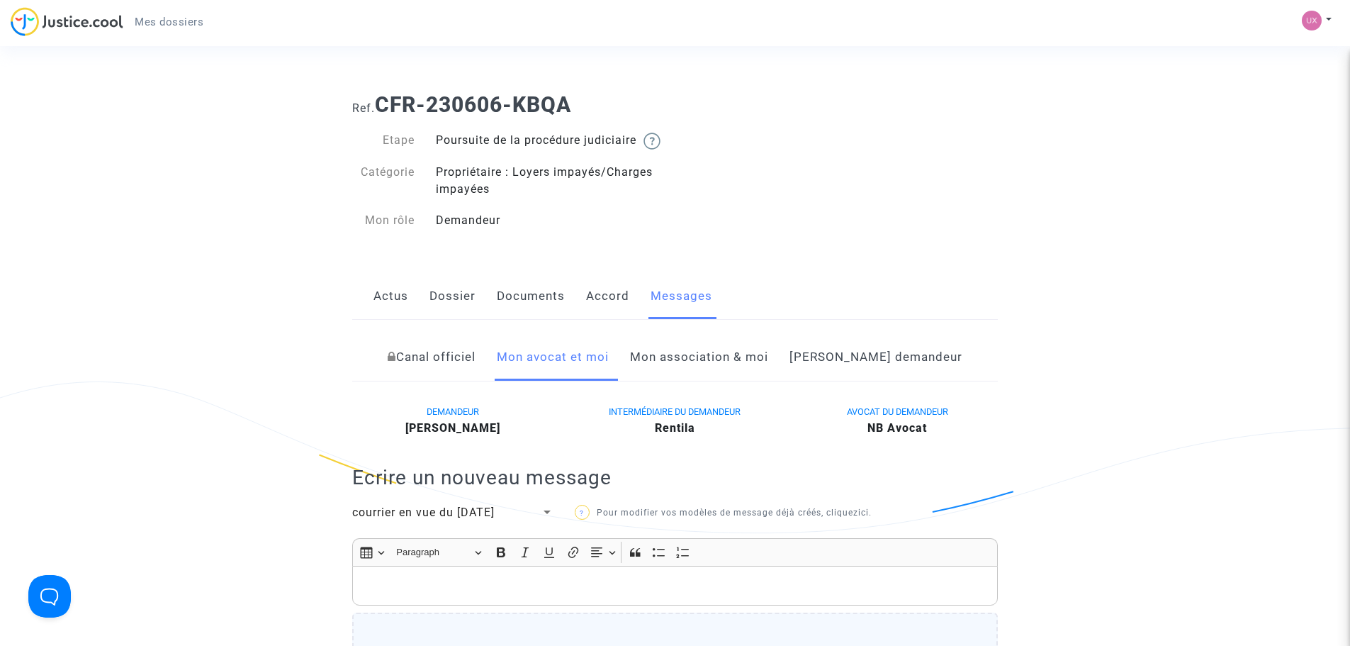
click at [742, 371] on link "Mon association & moi" at bounding box center [699, 357] width 138 height 47
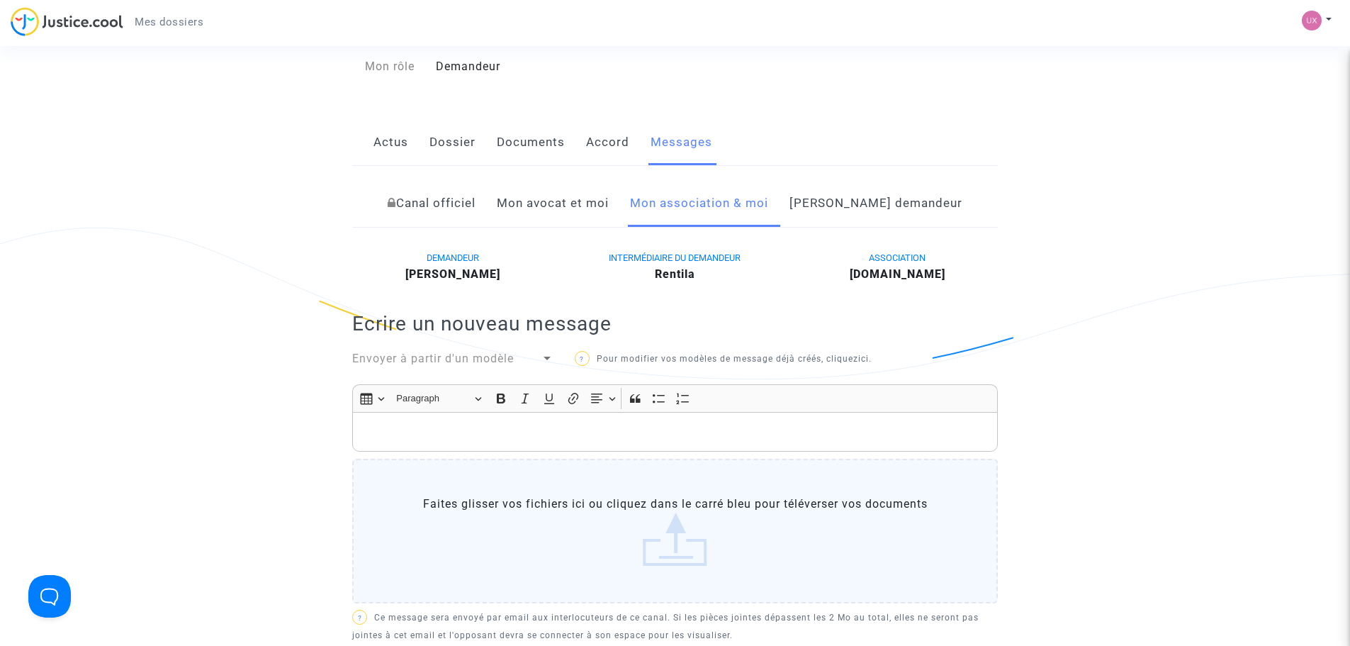
scroll to position [142, 0]
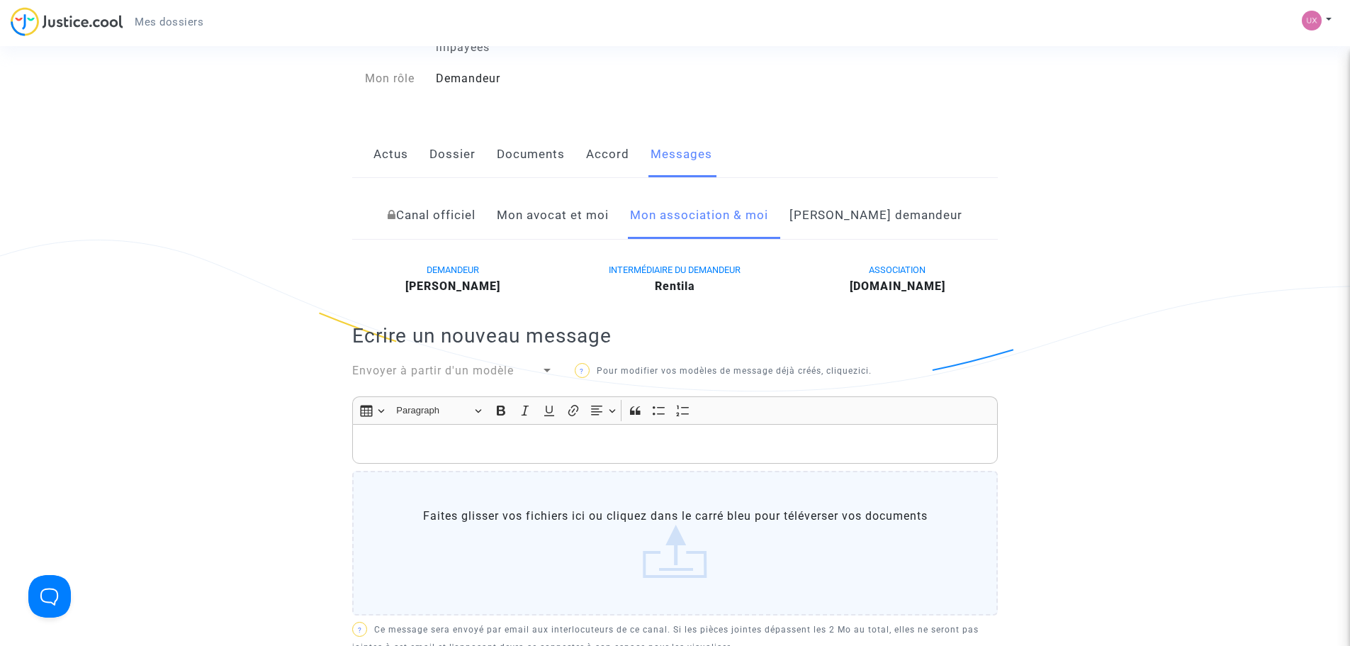
click at [864, 237] on link "[PERSON_NAME] demandeur" at bounding box center [876, 215] width 173 height 47
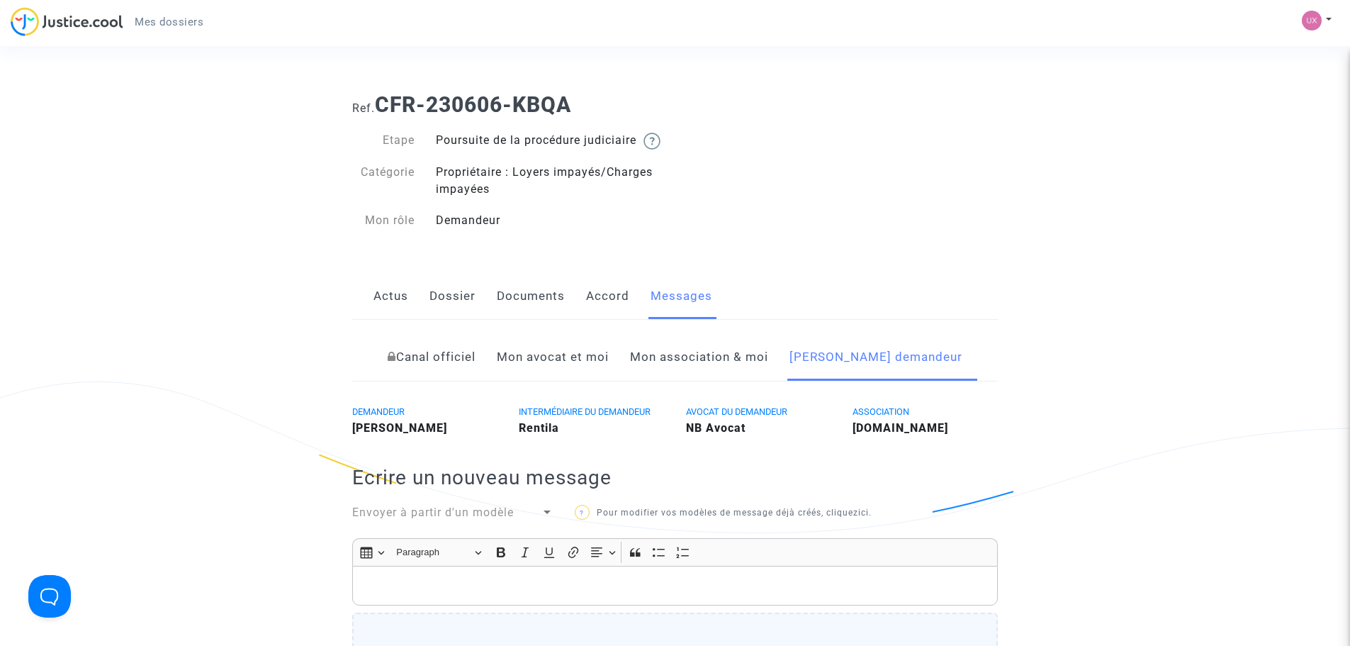
click at [449, 309] on link "Dossier" at bounding box center [452, 296] width 46 height 47
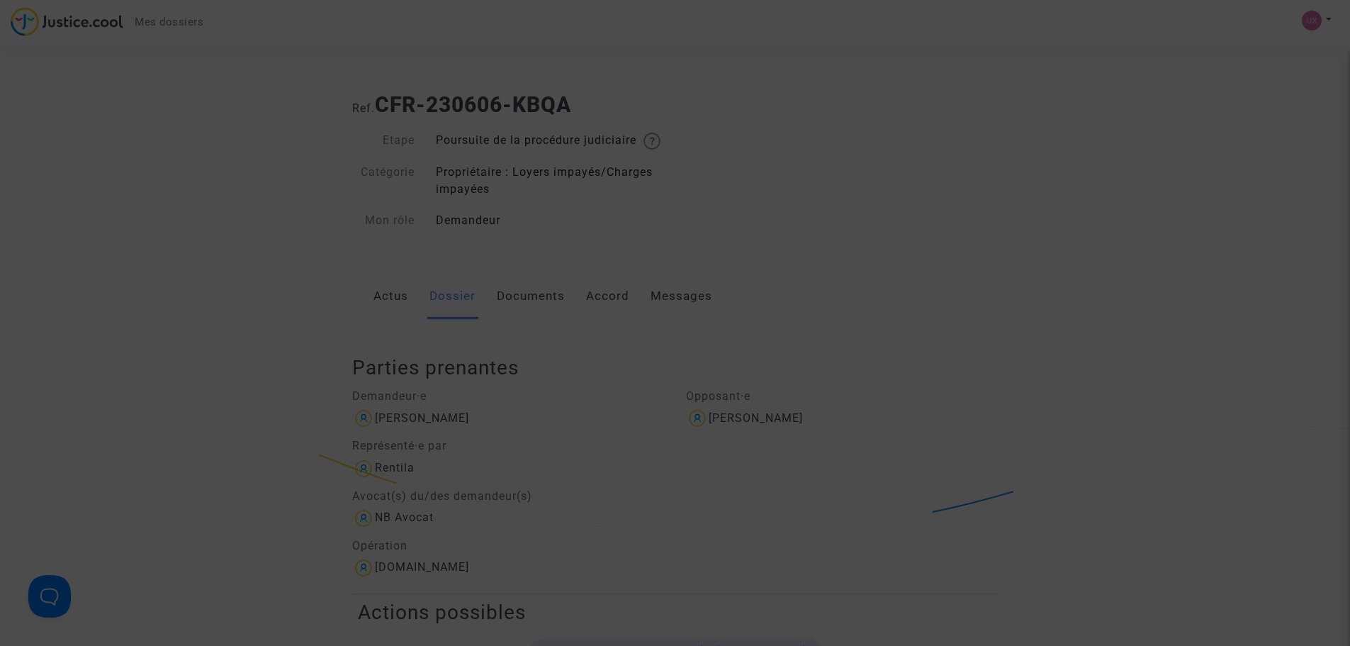
click at [294, 101] on div at bounding box center [675, 323] width 1350 height 646
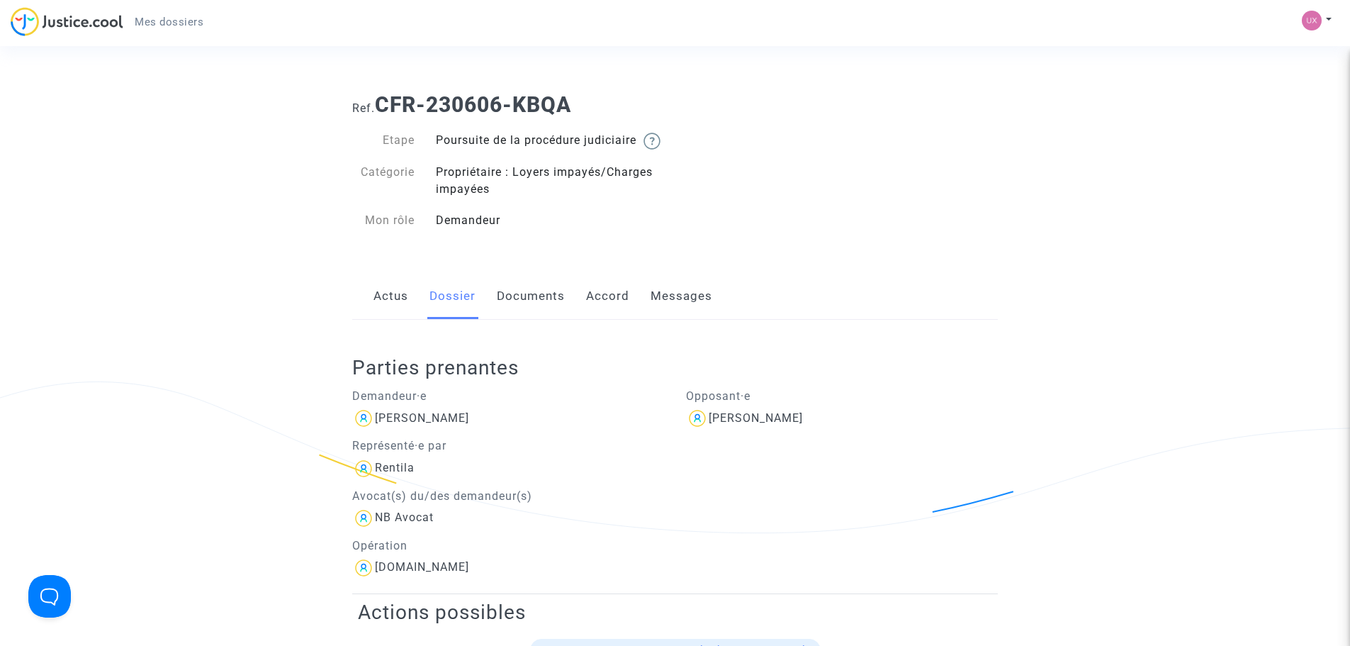
click at [398, 306] on link "Actus" at bounding box center [391, 296] width 35 height 47
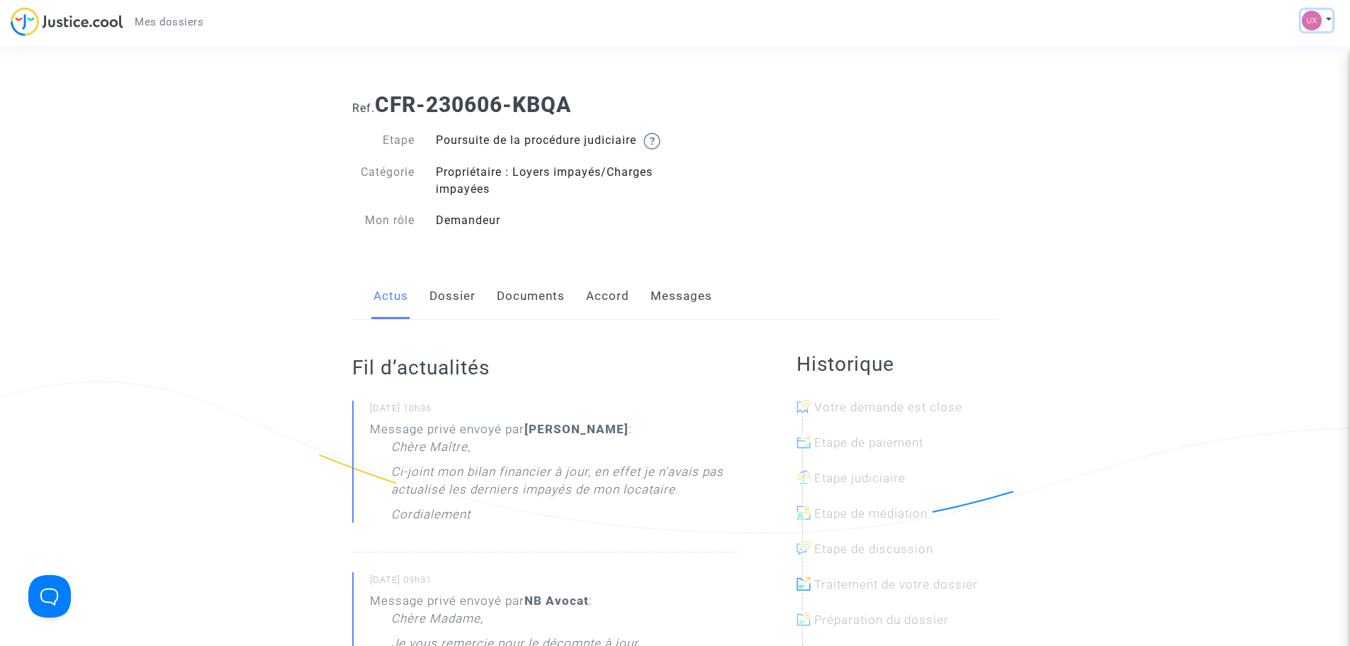
click at [1312, 20] on img at bounding box center [1312, 21] width 20 height 20
click at [1276, 91] on link "Déconnexion" at bounding box center [1276, 95] width 112 height 23
